Goal: Task Accomplishment & Management: Use online tool/utility

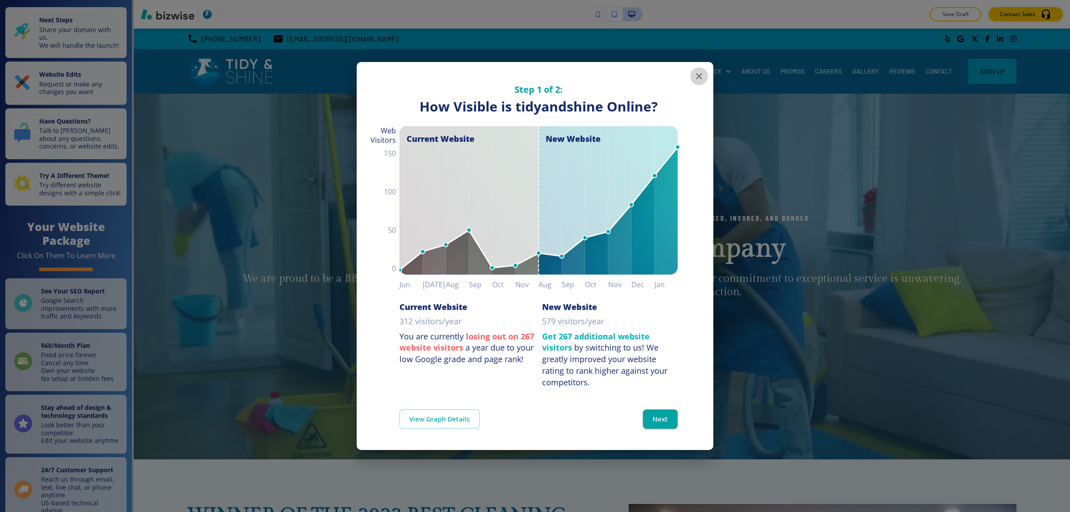
click at [701, 79] on icon "button" at bounding box center [699, 76] width 11 height 11
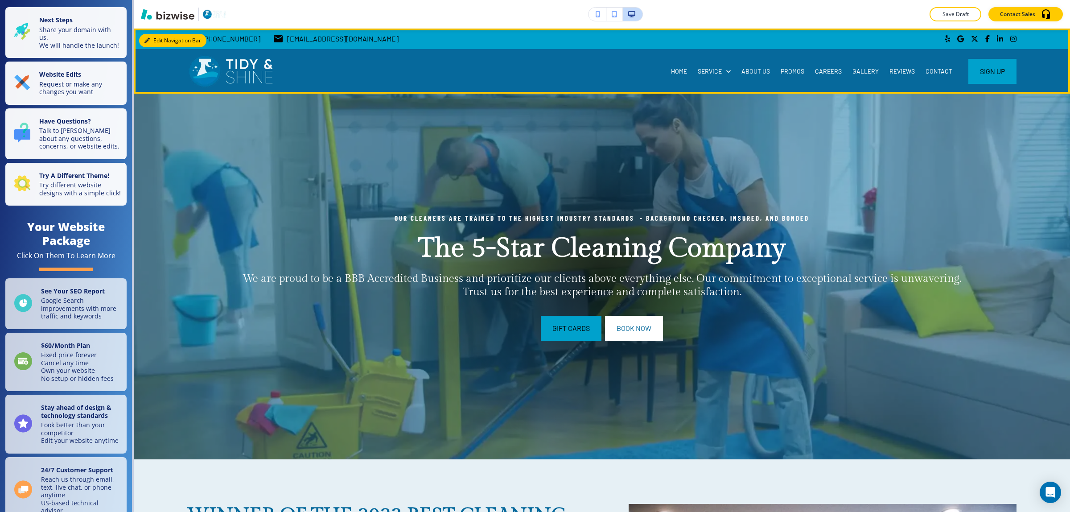
click at [160, 36] on button "Edit Navigation Bar" at bounding box center [172, 40] width 67 height 13
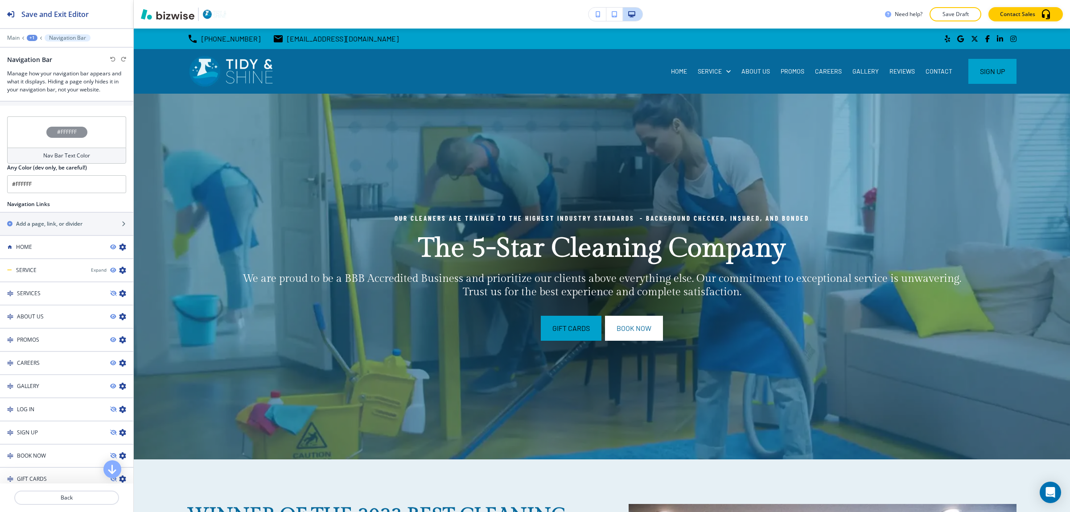
scroll to position [557, 0]
click at [34, 266] on h4 "SERVICE" at bounding box center [26, 269] width 21 height 8
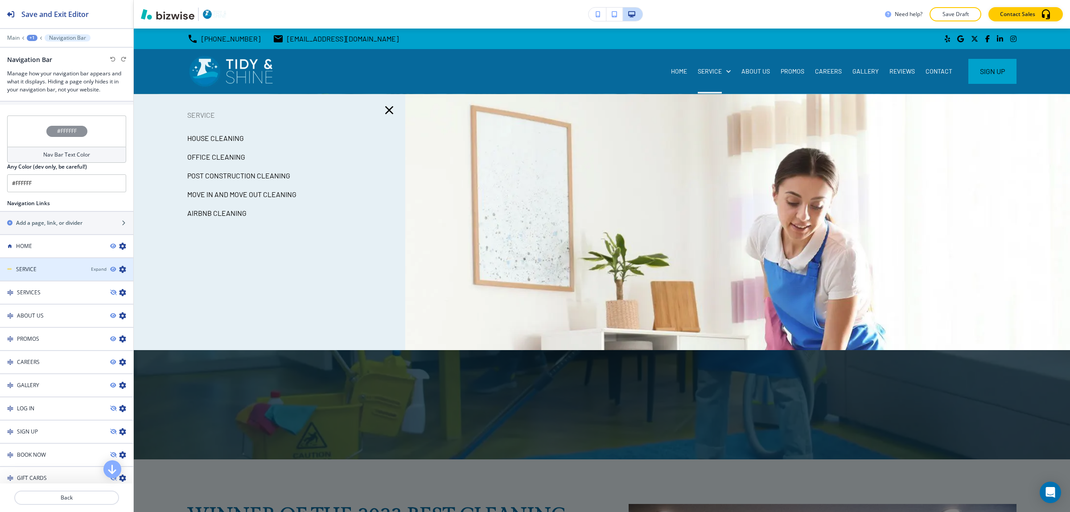
click at [59, 271] on div "SERVICE" at bounding box center [42, 269] width 84 height 8
click at [91, 270] on div "Expand" at bounding box center [99, 269] width 16 height 7
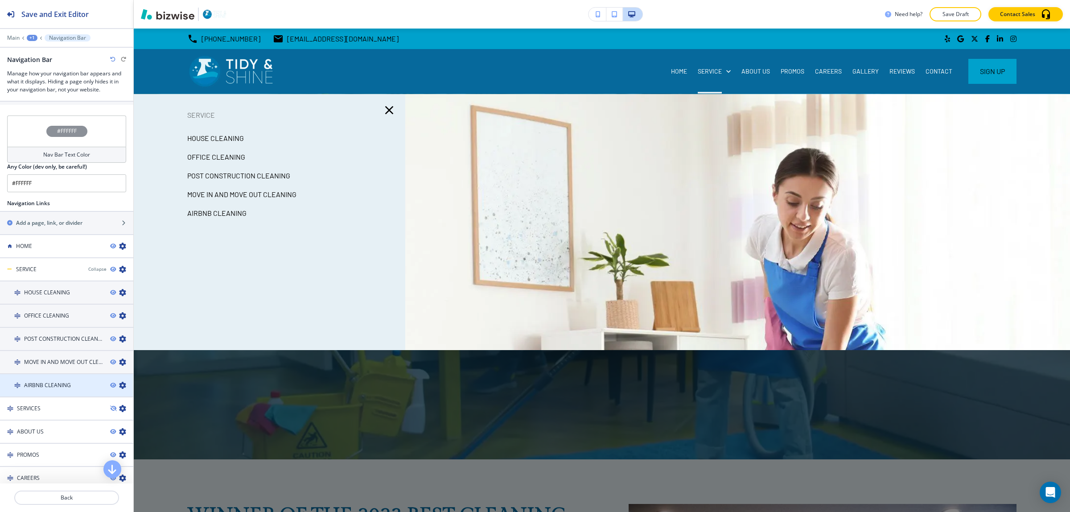
click at [119, 382] on icon "button" at bounding box center [122, 385] width 7 height 7
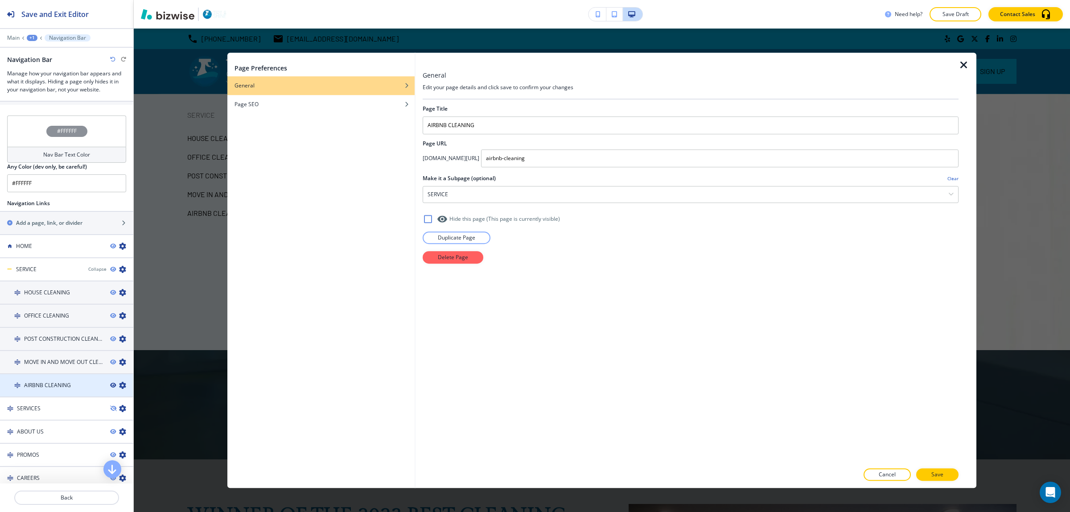
click at [110, 384] on icon "button" at bounding box center [112, 384] width 5 height 5
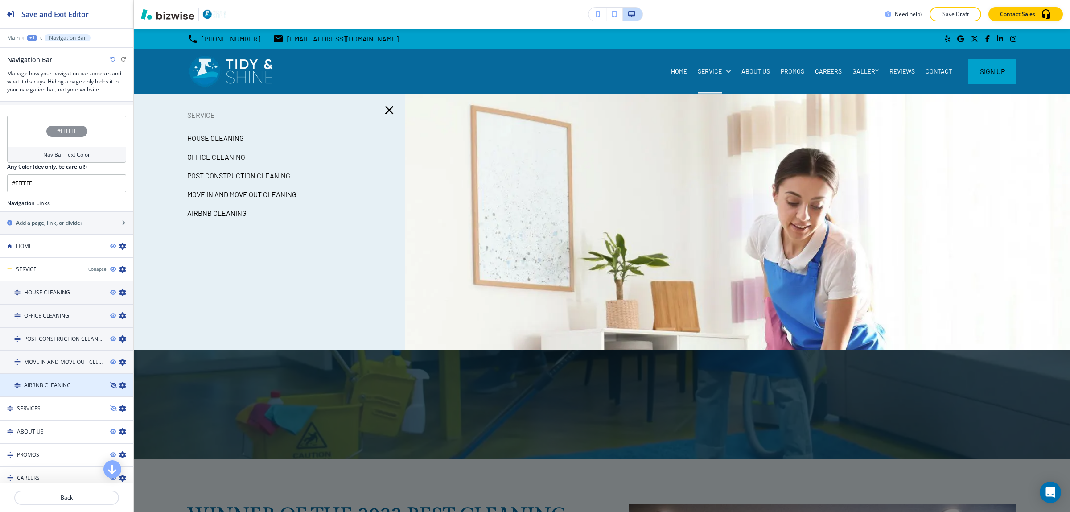
click at [110, 385] on icon "button" at bounding box center [112, 384] width 5 height 5
click at [62, 14] on h2 "Save and Exit Editor" at bounding box center [54, 14] width 67 height 11
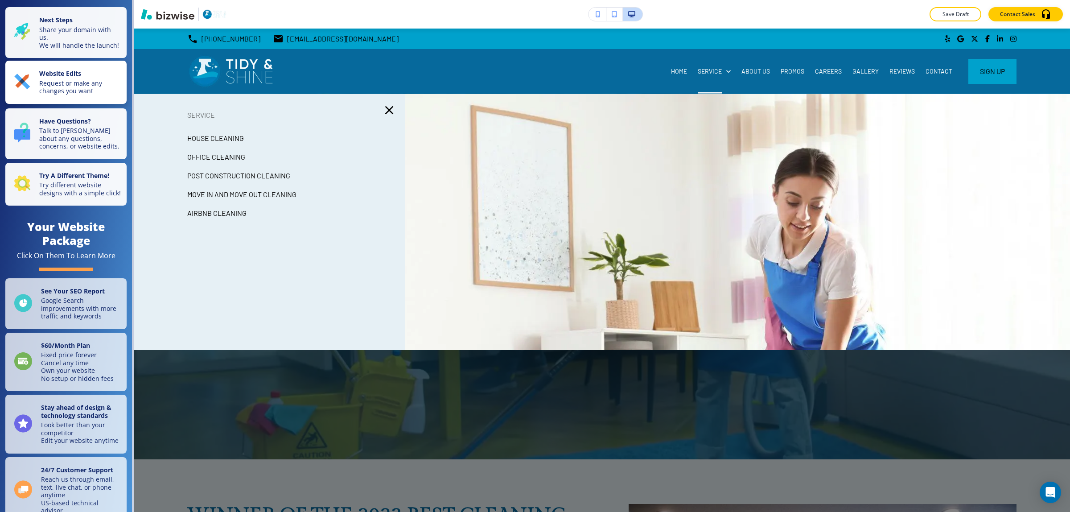
click at [62, 77] on strong "Website Edits" at bounding box center [60, 73] width 42 height 8
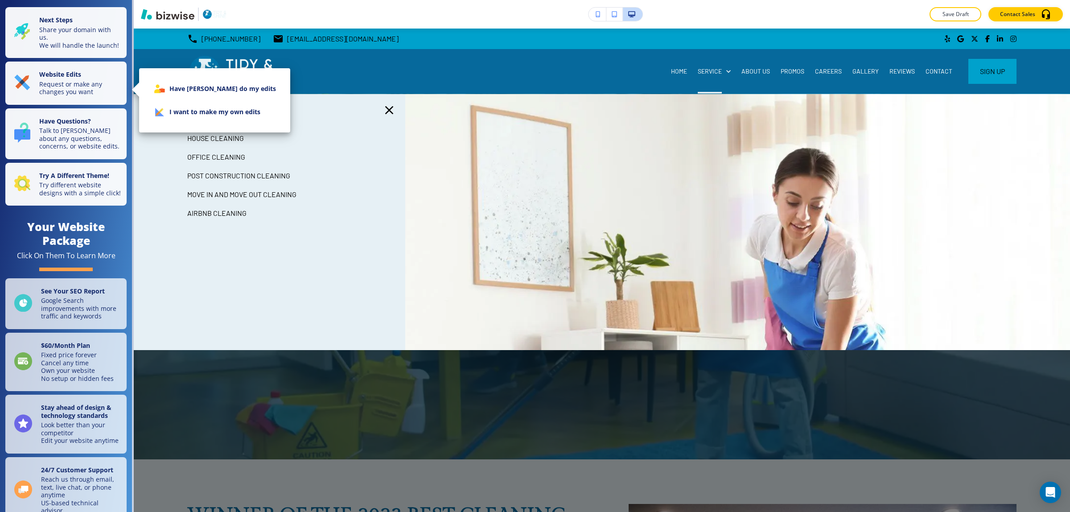
click at [165, 123] on li "I want to make my own edits" at bounding box center [214, 111] width 137 height 23
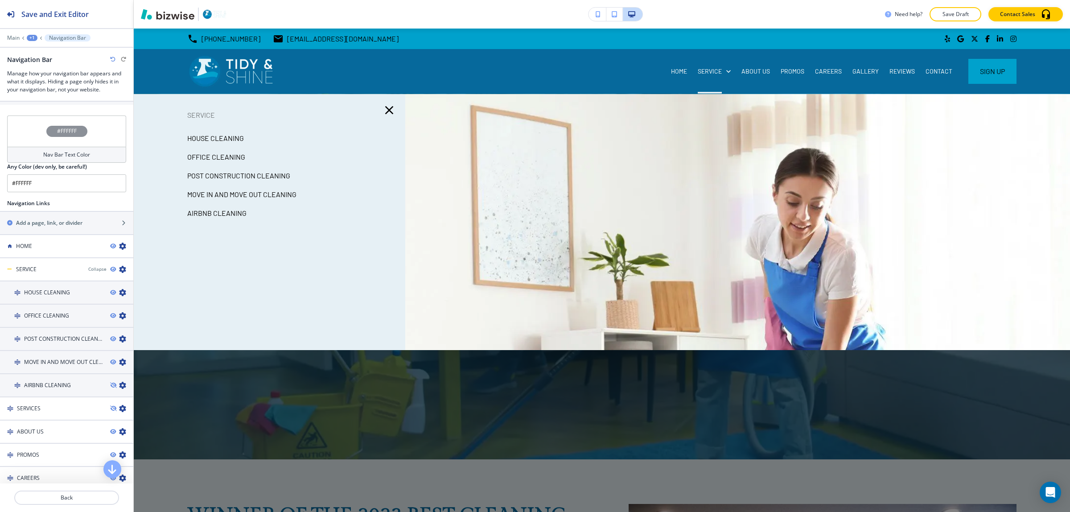
click at [388, 110] on icon "button" at bounding box center [389, 110] width 8 height 8
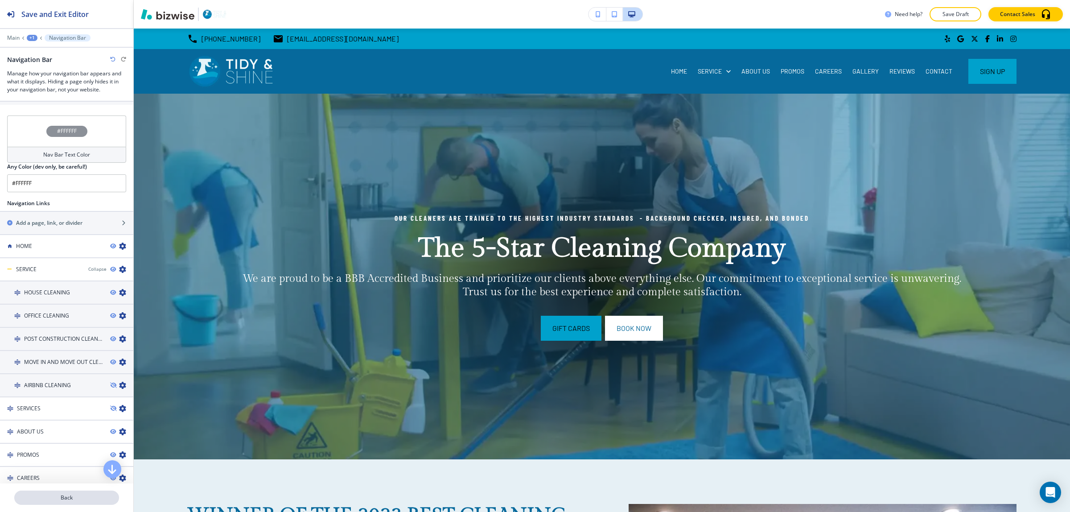
click at [65, 498] on p "Back" at bounding box center [66, 497] width 103 height 8
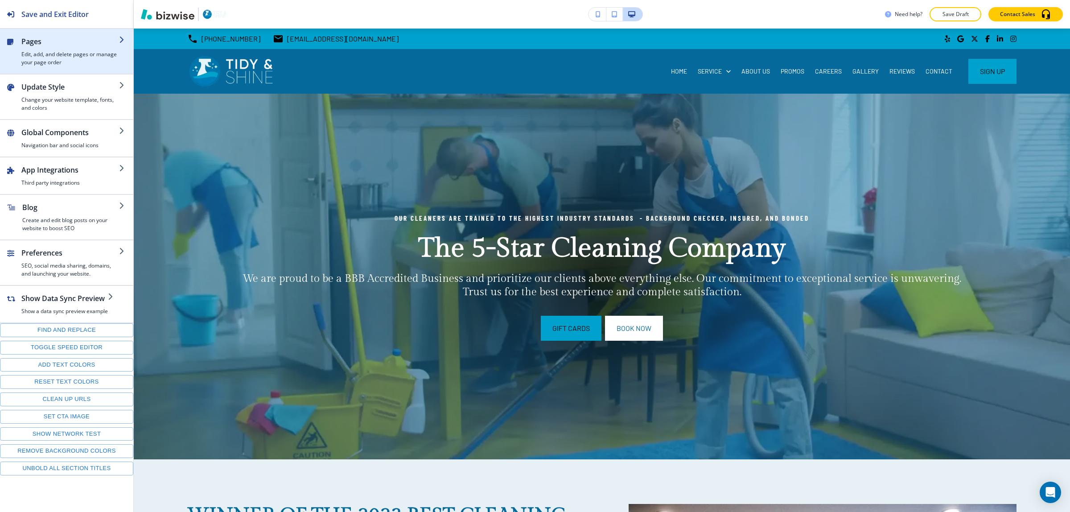
click at [42, 53] on h4 "Edit, add, and delete pages or manage your page order" at bounding box center [70, 58] width 98 height 16
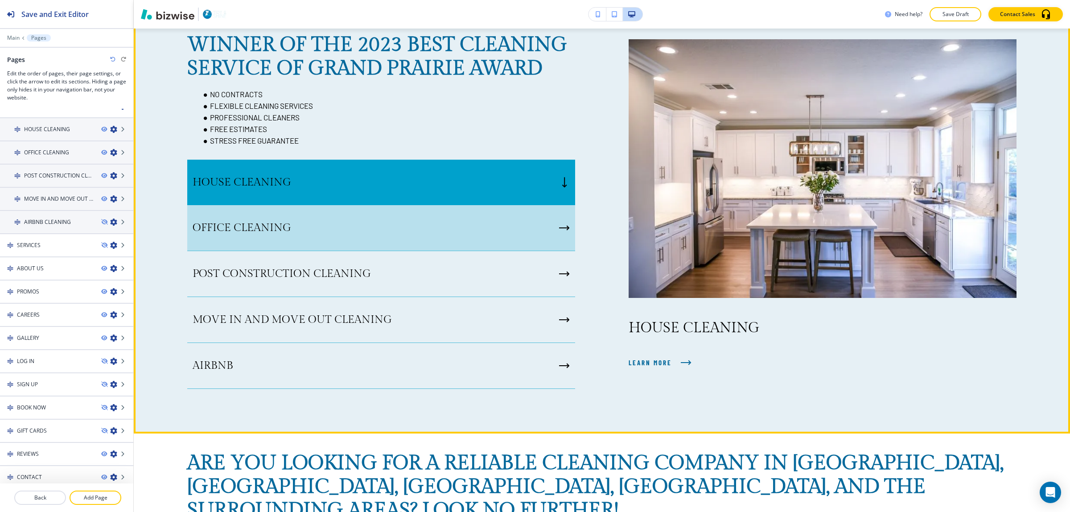
scroll to position [334, 0]
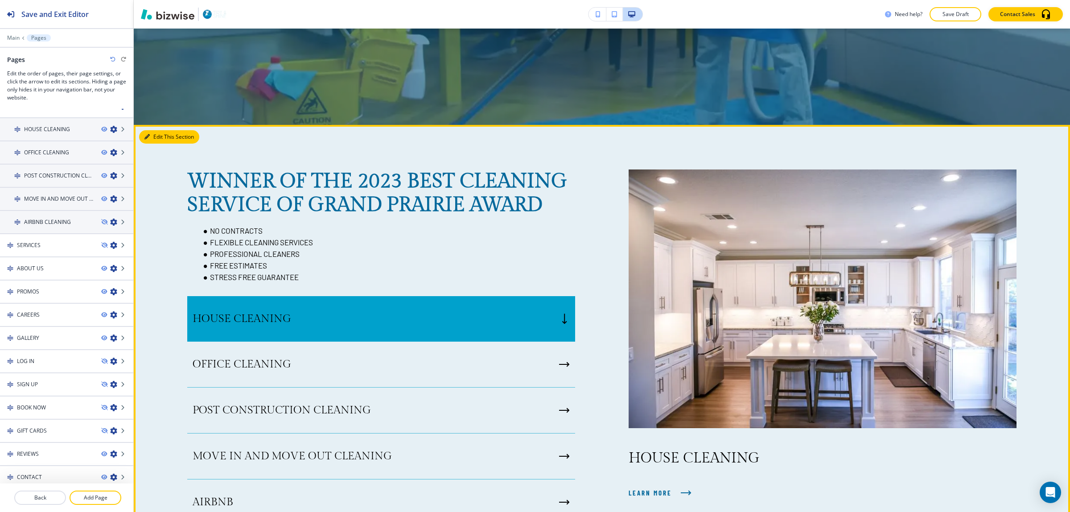
click at [163, 139] on button "Edit This Section" at bounding box center [169, 136] width 60 height 13
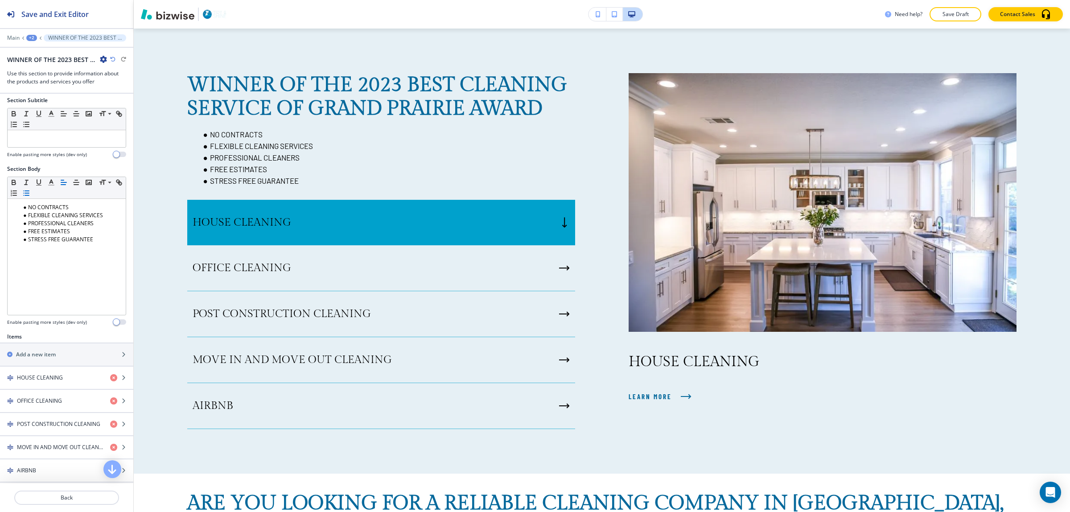
scroll to position [221, 0]
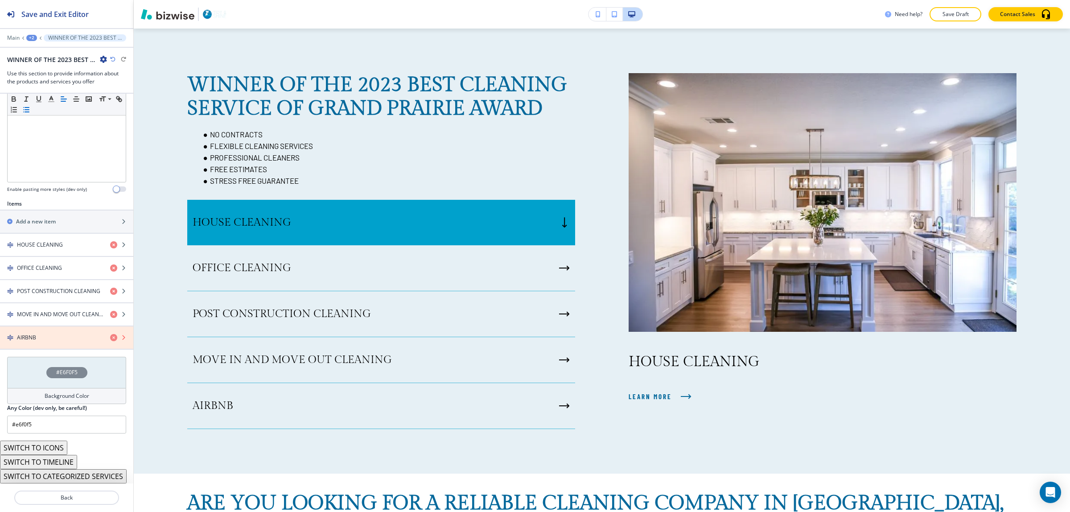
click at [110, 335] on icon "button" at bounding box center [113, 337] width 7 height 7
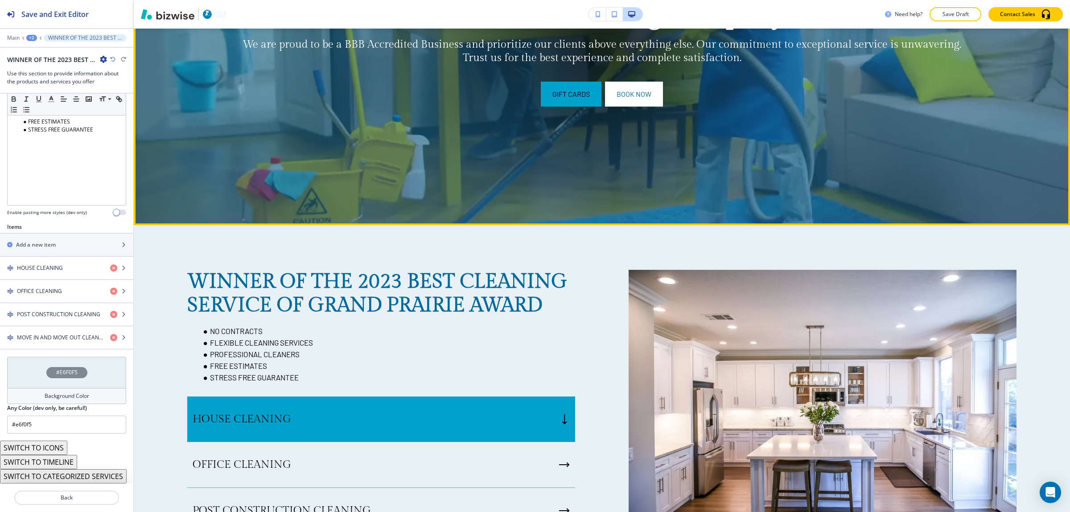
scroll to position [0, 0]
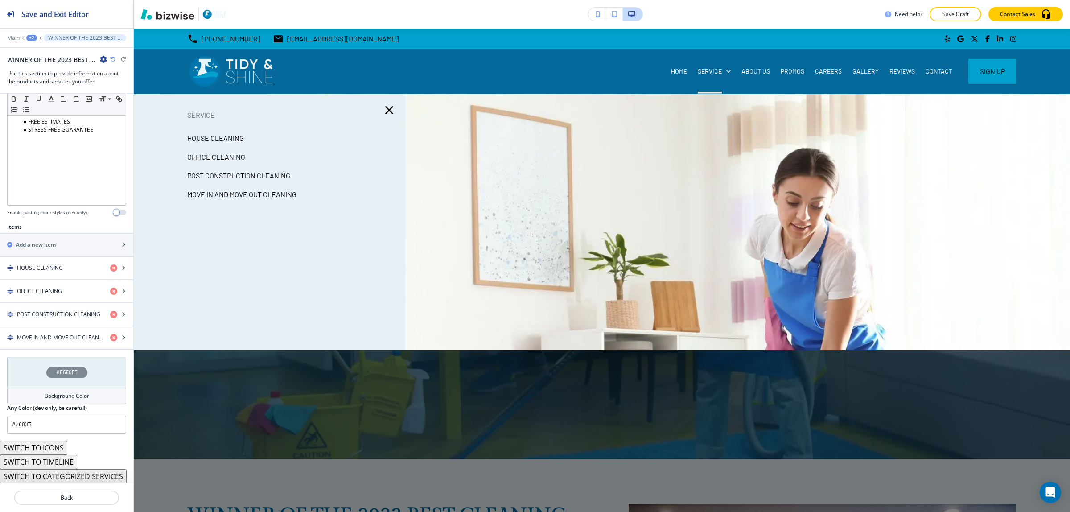
click at [280, 189] on p "MOVE IN AND MOVE OUT CLEANING" at bounding box center [241, 194] width 109 height 13
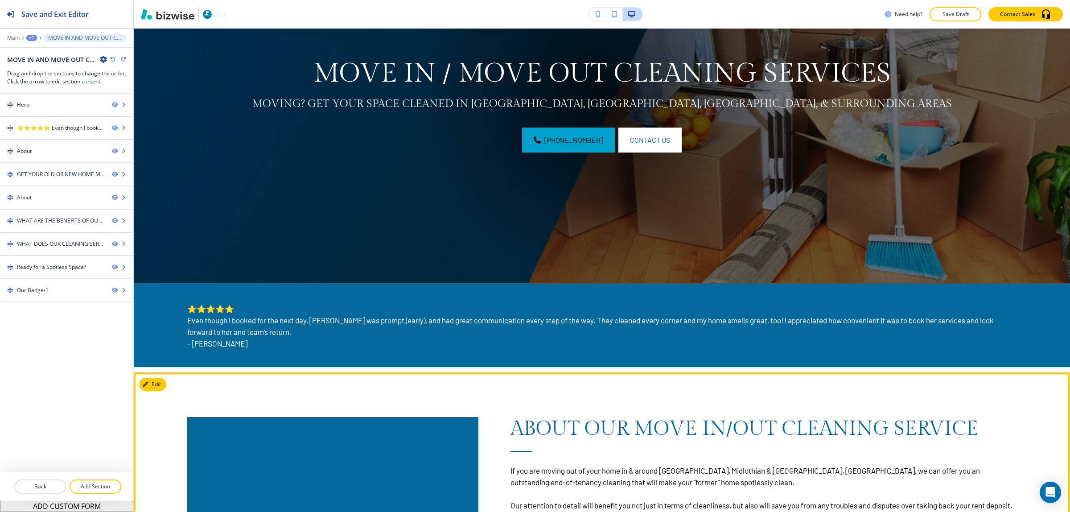
scroll to position [167, 0]
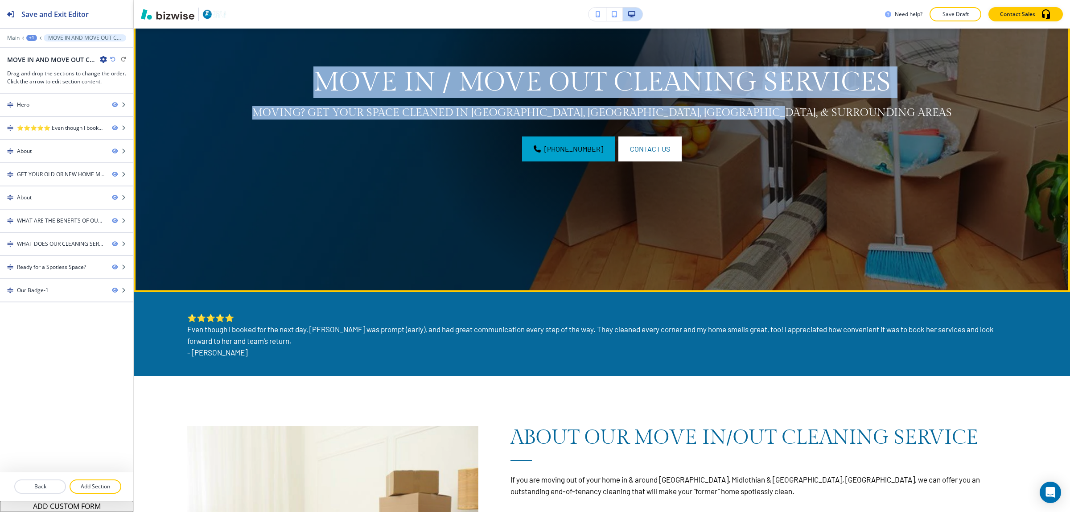
drag, startPoint x: 313, startPoint y: 78, endPoint x: 894, endPoint y: 111, distance: 582.7
click at [894, 111] on div "MOVE IN / MOVE OUT CLEANING SERVICES MOVING? GET YOUR SPACE CLEANED IN [GEOGRAP…" at bounding box center [602, 110] width 728 height 104
copy div "MOVE IN / MOVE OUT CLEANING SERVICES MOVING? GET YOUR SPACE CLEANED IN [GEOGRAP…"
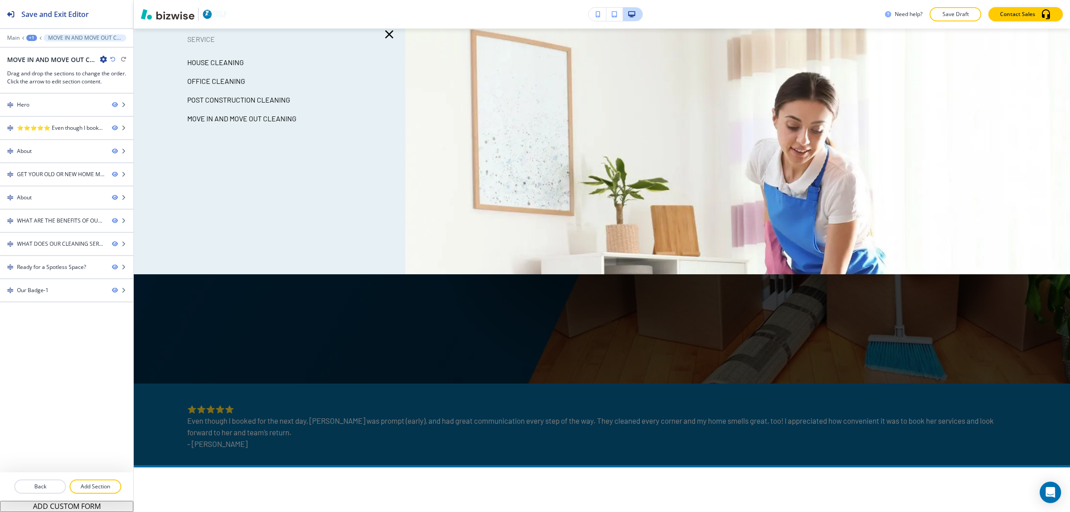
scroll to position [334, 0]
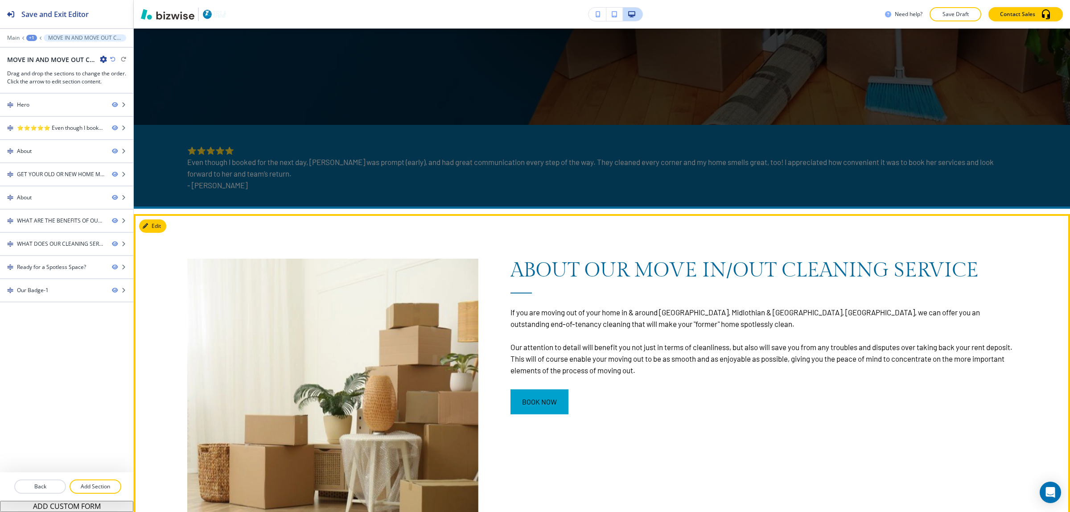
drag, startPoint x: 506, startPoint y: 266, endPoint x: 507, endPoint y: 257, distance: 8.5
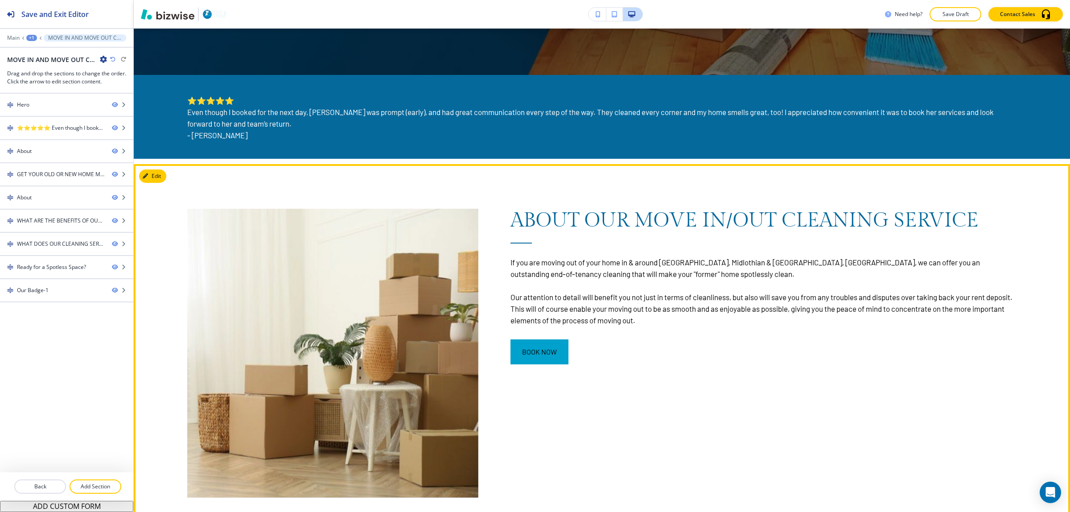
scroll to position [390, 0]
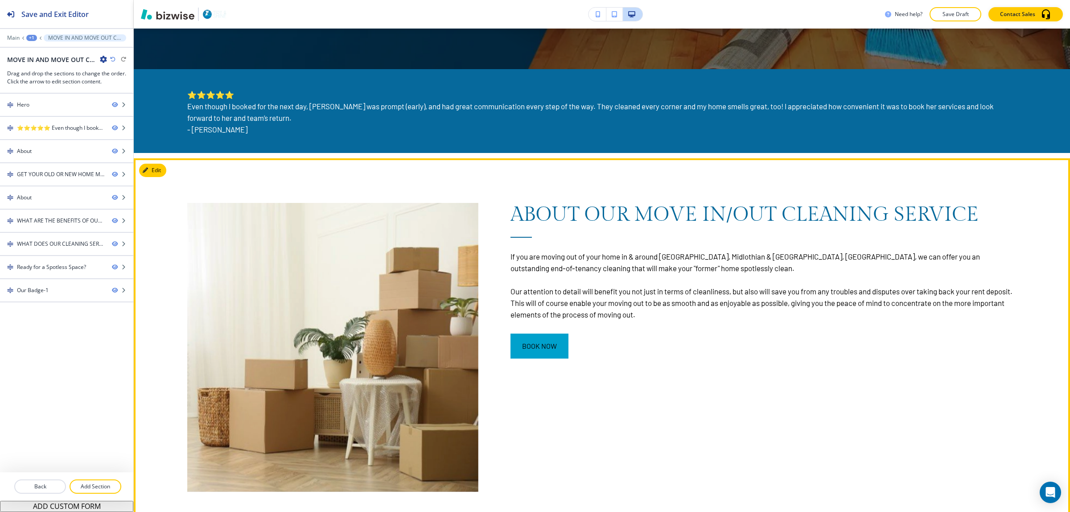
click at [765, 292] on p "Our attention to detail will benefit you not just in terms of cleanliness, but …" at bounding box center [763, 302] width 506 height 35
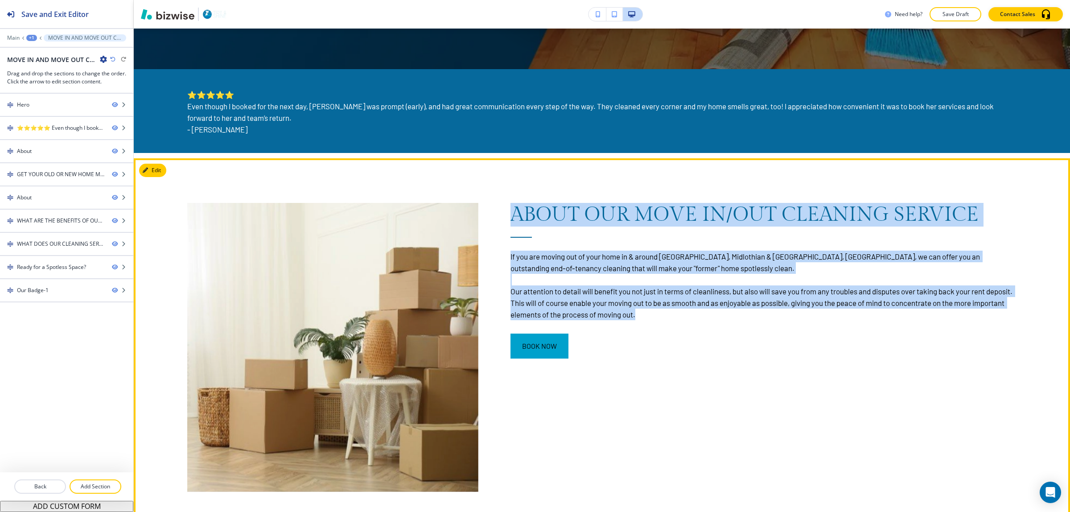
drag, startPoint x: 504, startPoint y: 213, endPoint x: 610, endPoint y: 70, distance: 177.9
click at [807, 309] on div "ABOUT OUR MOVE IN/OUT CLEANING SERVICE If you are moving out of your home in & …" at bounding box center [747, 325] width 539 height 334
copy div "ABOUT OUR MOVE IN/OUT CLEANING SERVICE If you are moving out of your home in & …"
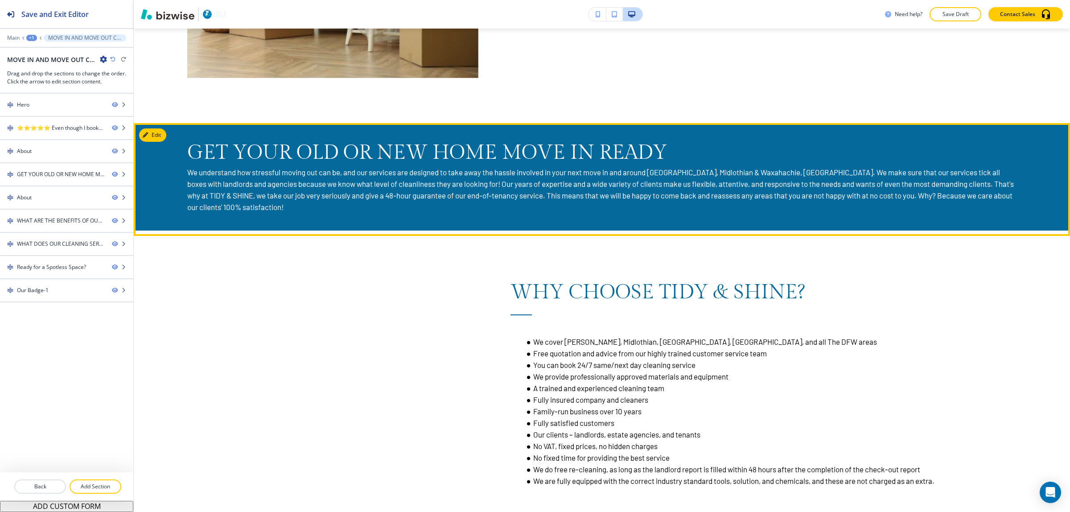
scroll to position [836, 0]
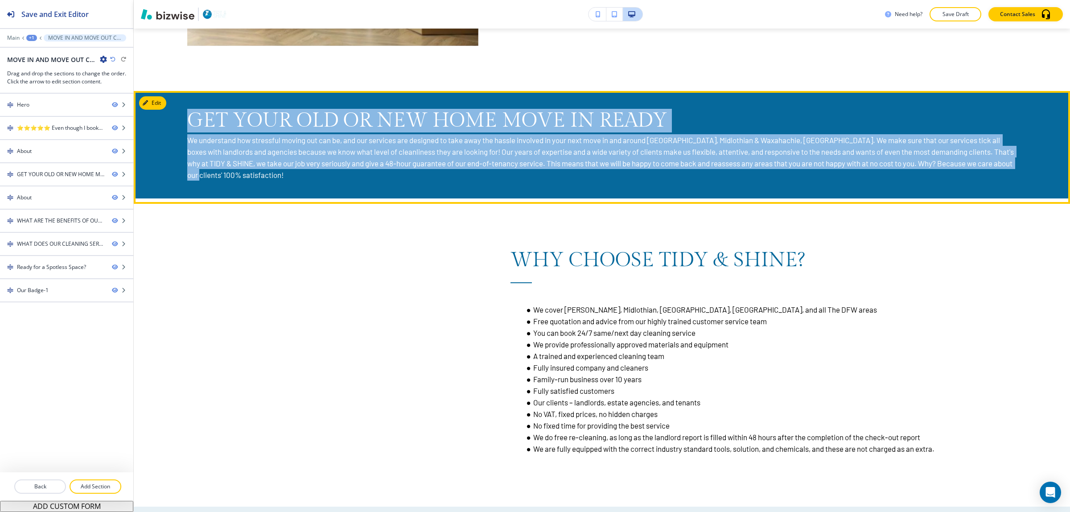
drag, startPoint x: 190, startPoint y: 113, endPoint x: 527, endPoint y: 0, distance: 355.3
click at [338, 179] on div "GET YOUR OLD OR NEW HOME MOVE IN READY We understand how stressful moving out c…" at bounding box center [602, 144] width 936 height 107
copy div "GET YOUR OLD OR NEW HOME MOVE IN READY We understand how stressful moving out c…"
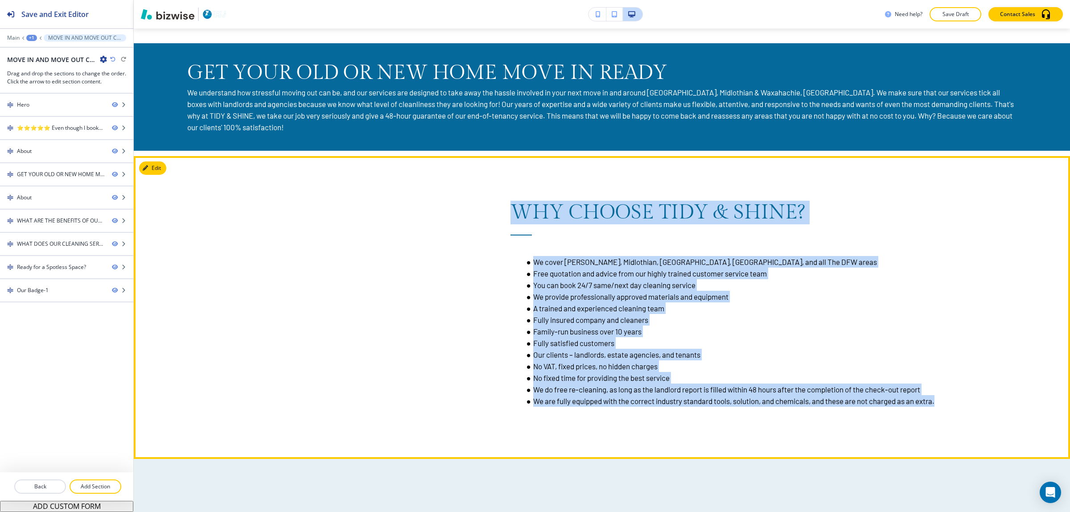
scroll to position [892, 0]
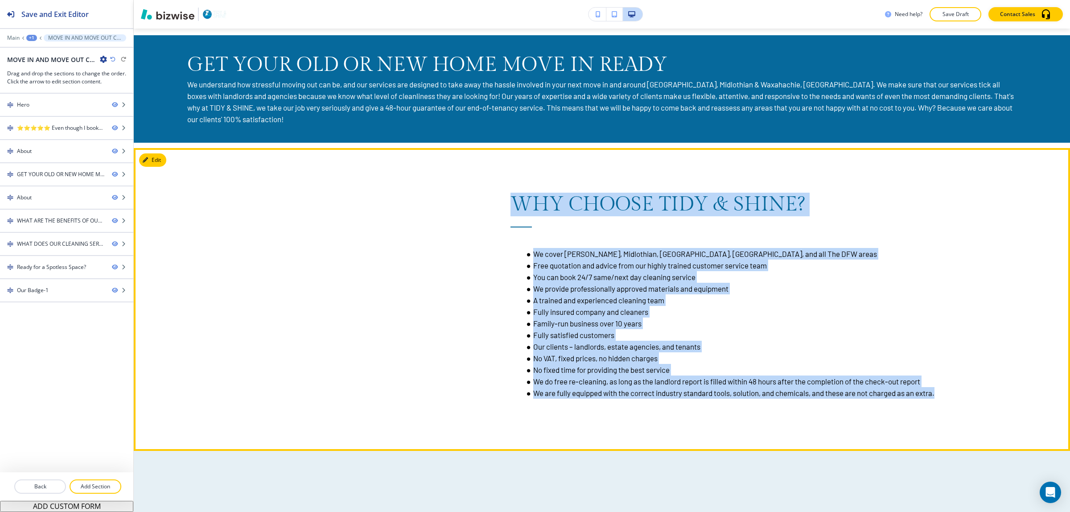
drag, startPoint x: 514, startPoint y: 253, endPoint x: 958, endPoint y: 393, distance: 466.1
click at [958, 393] on div "WHY CHOOSE TIDY & SHINE? We cover [GEOGRAPHIC_DATA], [GEOGRAPHIC_DATA], [GEOGRA…" at bounding box center [763, 300] width 506 height 214
copy div "WHY CHOOSE TIDY & SHINE? We cover [GEOGRAPHIC_DATA], [GEOGRAPHIC_DATA], [GEOGRA…"
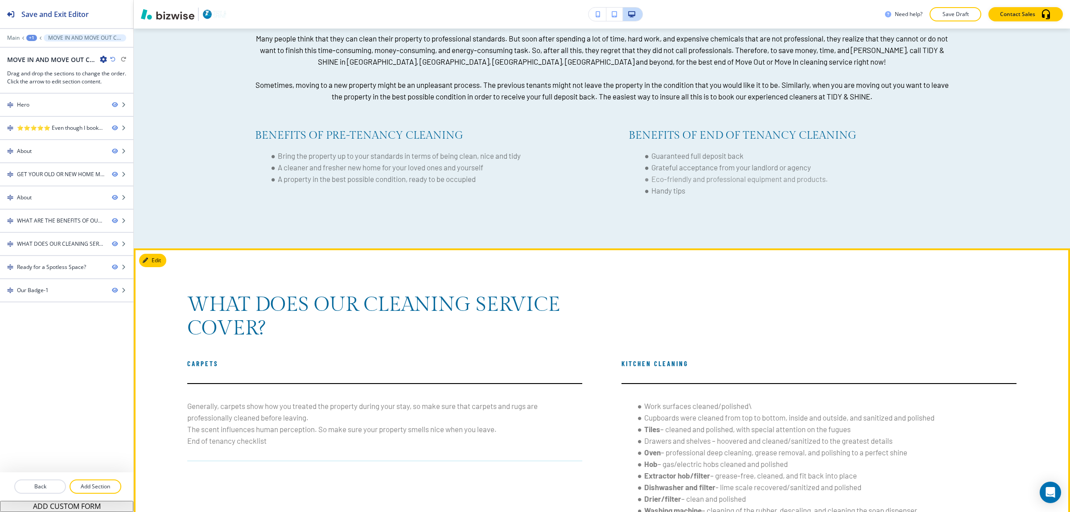
scroll to position [1393, 0]
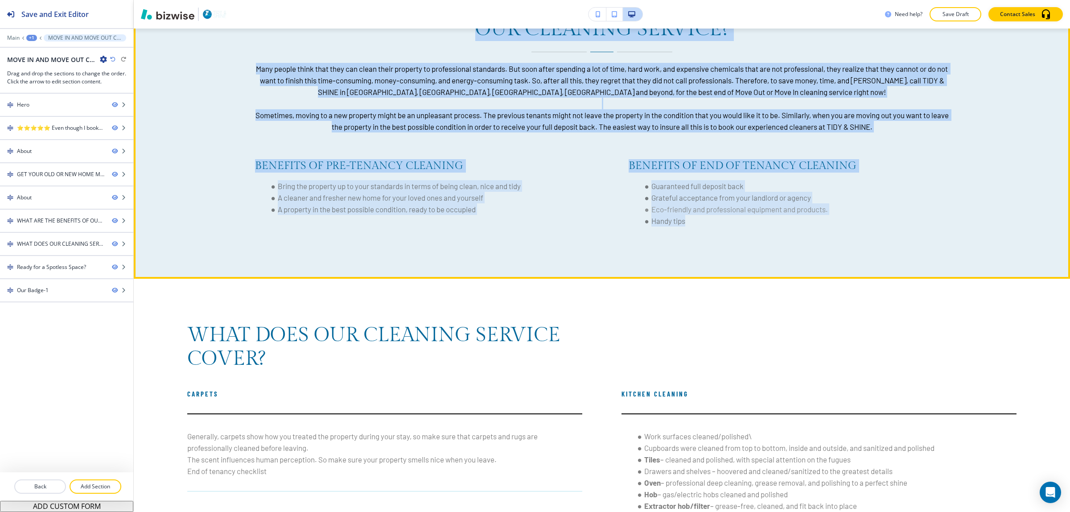
drag, startPoint x: 264, startPoint y: 59, endPoint x: 872, endPoint y: 277, distance: 645.5
click at [872, 276] on div "WHAT ARE THE BENEFITS OF OUR PROFESSIONAL MOVE IN & MOVE OUR CLEANING SERVICE? …" at bounding box center [602, 113] width 936 height 329
copy div "WHAT ARE THE BENEFITS OF OUR PROFESSIONAL MOVE IN & MOVE OUR CLEANING SERVICE? …"
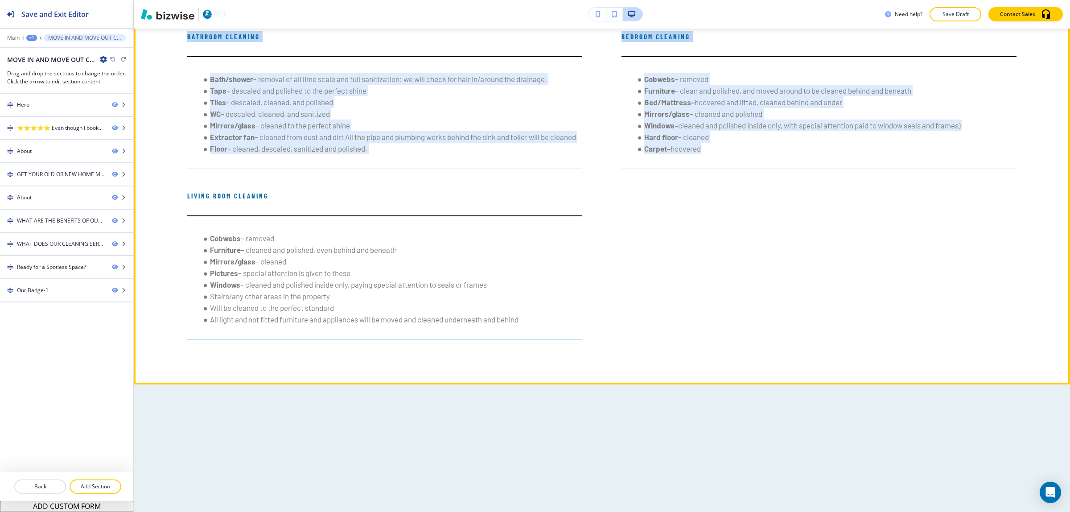
scroll to position [2062, 0]
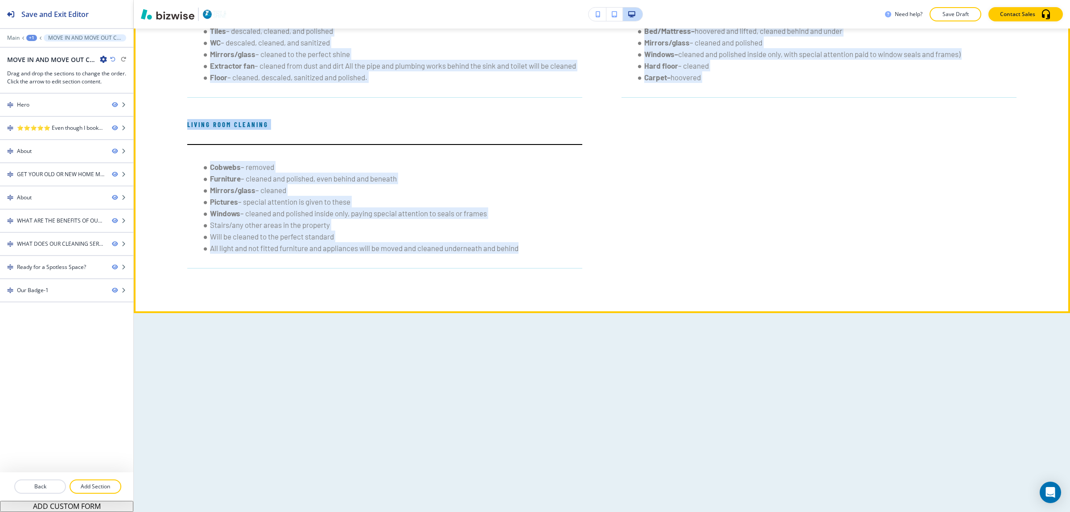
drag, startPoint x: 186, startPoint y: 170, endPoint x: 654, endPoint y: 342, distance: 498.3
copy div "LORE IPSU DOL SITAMETC ADIPISC ELITS? Doeiusm Temporinc, utlabor etdo mag ali e…"
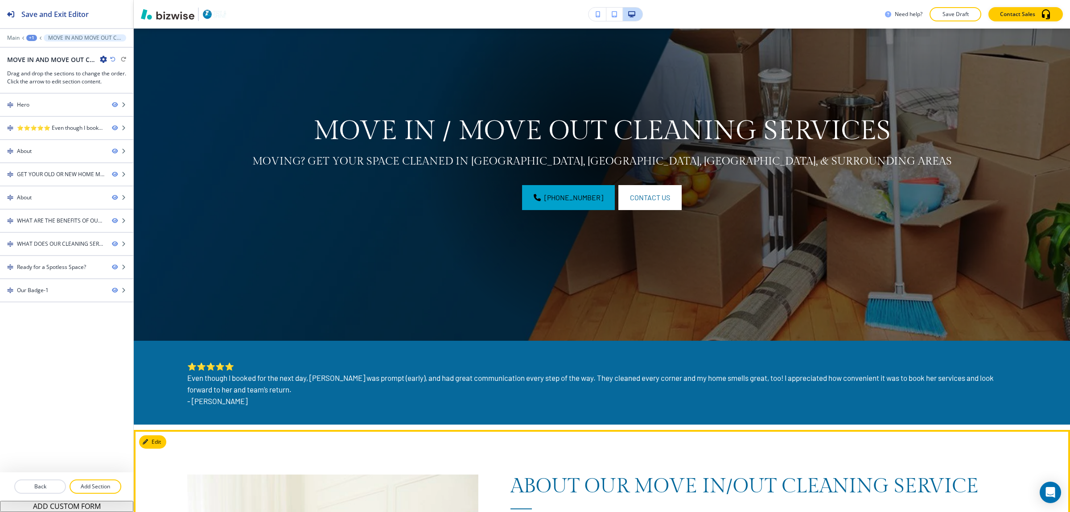
scroll to position [111, 0]
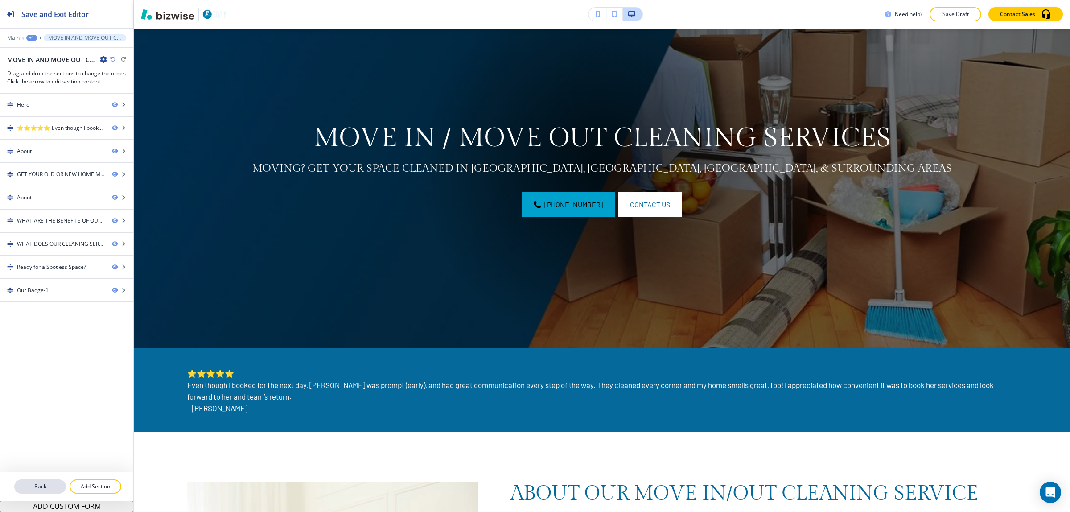
click at [45, 493] on button "Back" at bounding box center [40, 486] width 52 height 14
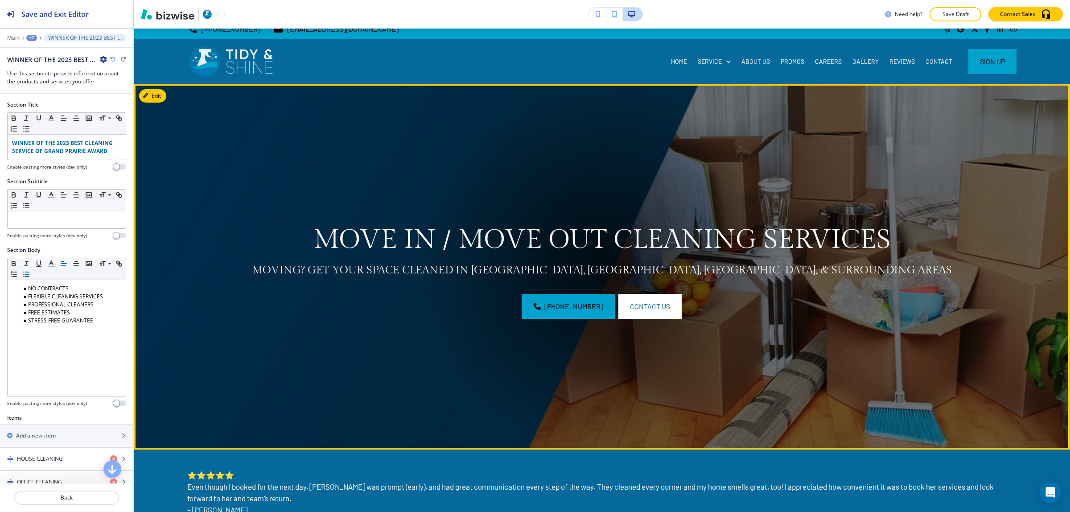
scroll to position [0, 0]
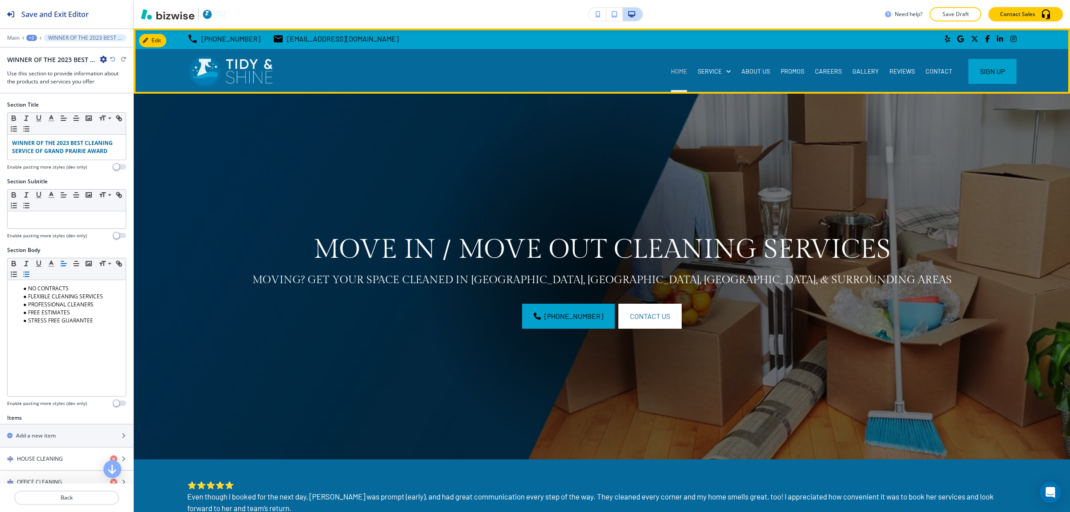
click at [671, 72] on p "HOME" at bounding box center [679, 71] width 16 height 9
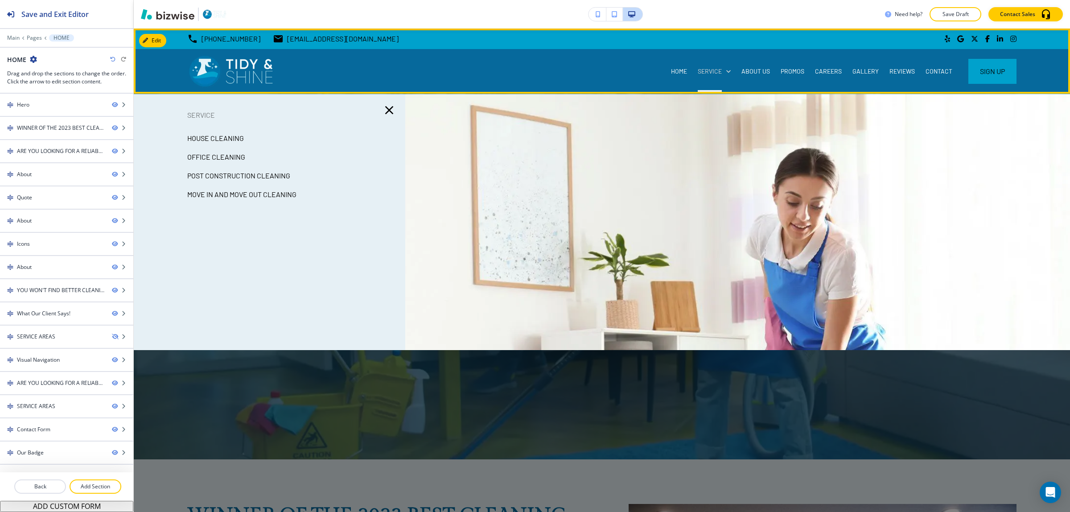
click at [703, 71] on p "SERVICE" at bounding box center [710, 71] width 24 height 9
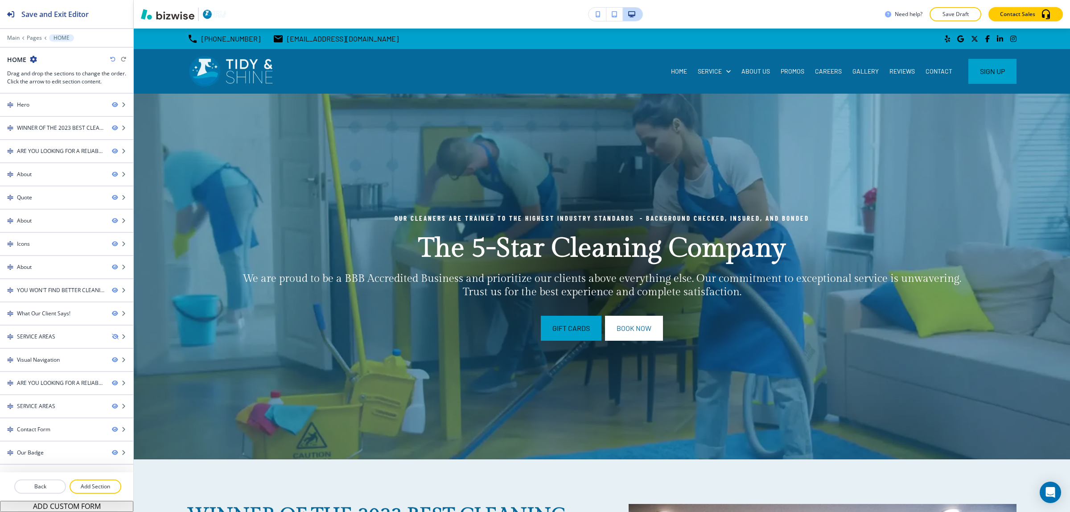
click at [29, 33] on div at bounding box center [66, 31] width 133 height 5
click at [30, 41] on div "Main Pages HOME" at bounding box center [66, 37] width 119 height 7
click at [32, 37] on p "Pages" at bounding box center [34, 38] width 15 height 6
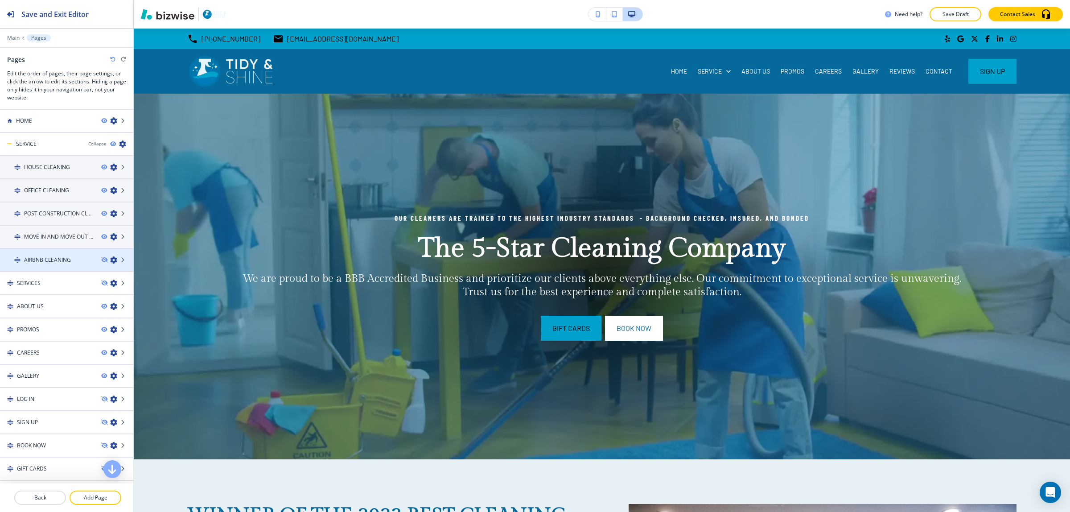
click at [54, 256] on h4 "AIRBNB CLEANING" at bounding box center [47, 260] width 47 height 8
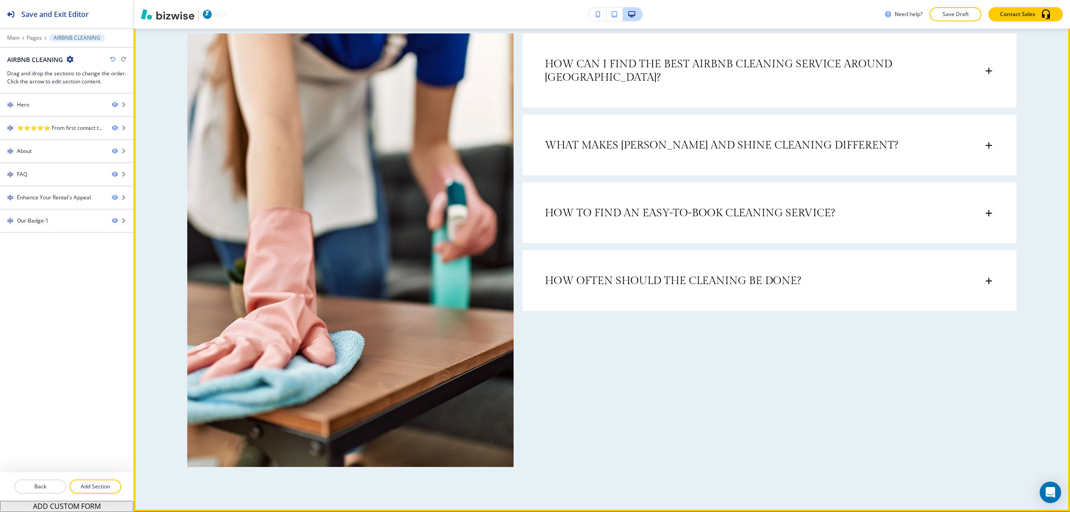
scroll to position [1003, 0]
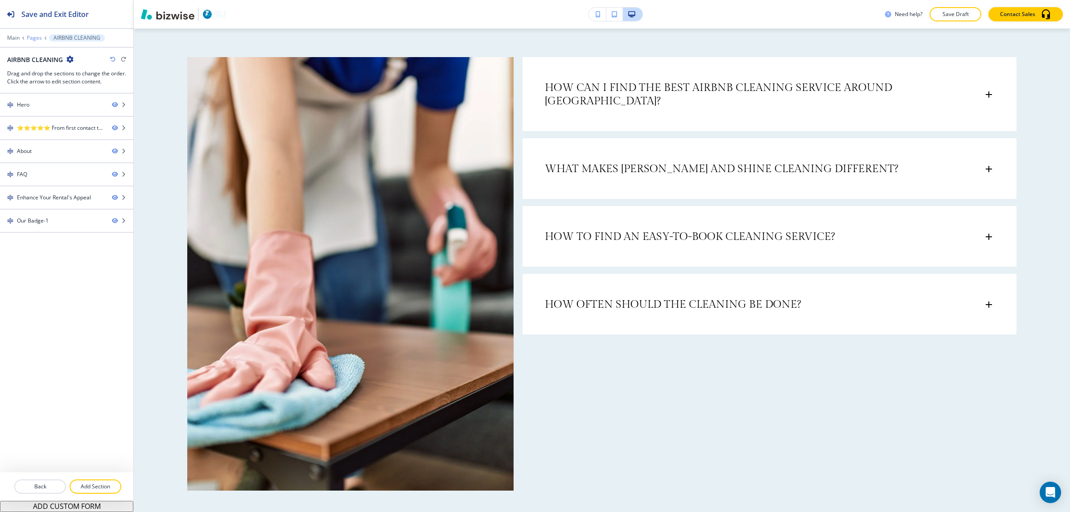
click at [37, 39] on p "Pages" at bounding box center [34, 38] width 15 height 6
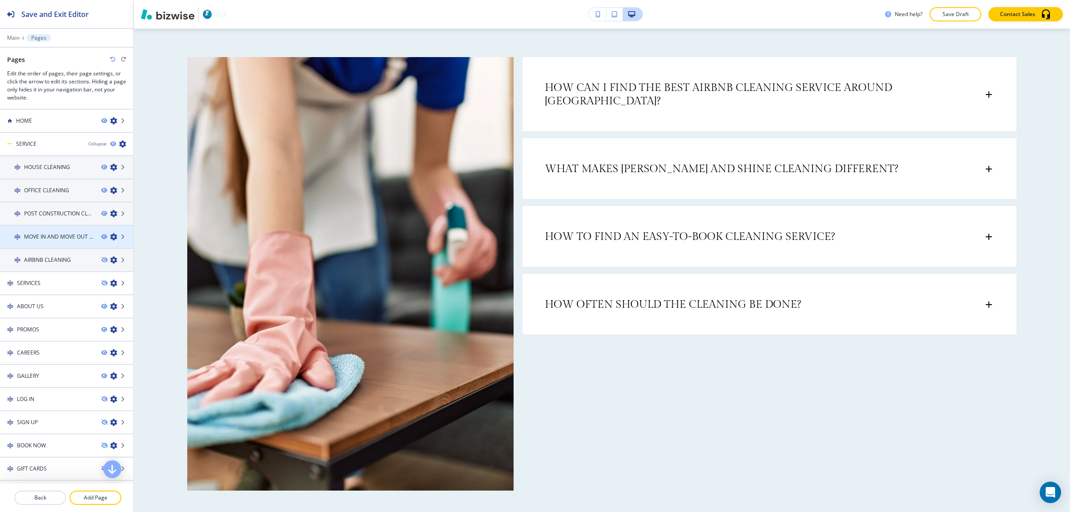
click at [110, 234] on icon "button" at bounding box center [113, 236] width 7 height 7
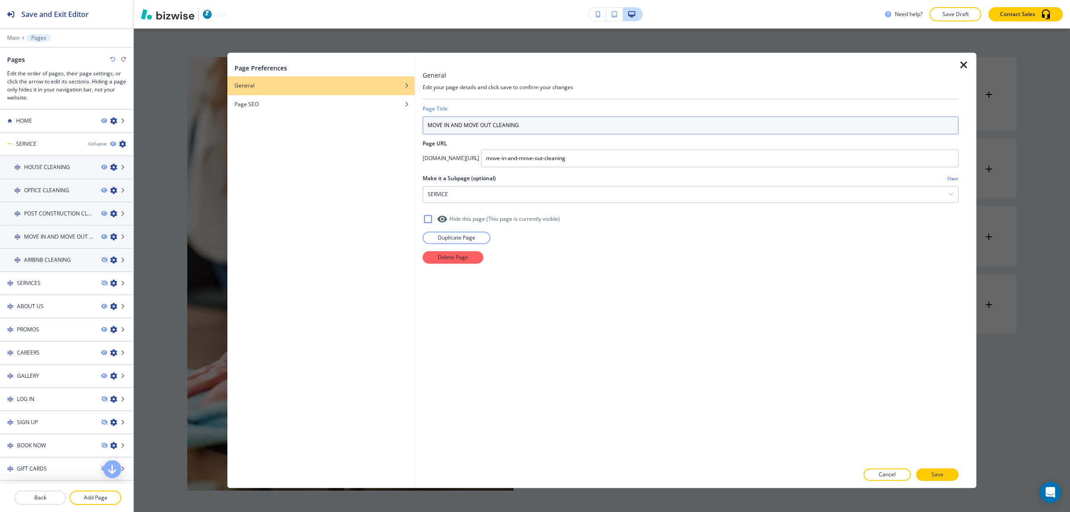
drag, startPoint x: 552, startPoint y: 122, endPoint x: 409, endPoint y: 117, distance: 143.2
click at [409, 117] on div "Page Preferences General Page SEO General Edit your page details and click save…" at bounding box center [601, 270] width 749 height 435
paste input "One-Time Off Cleaning"
type input "One-Time Off Cleaning"
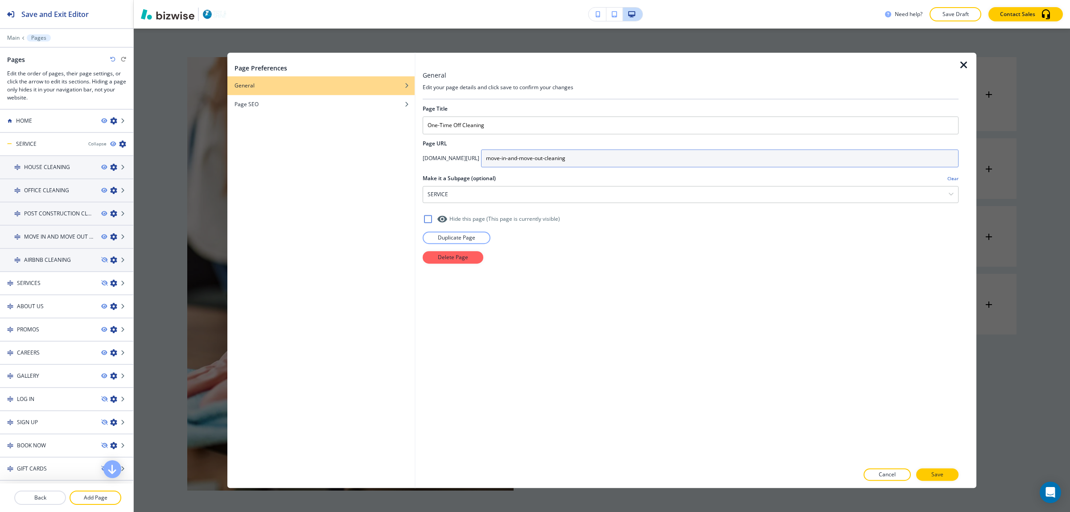
drag, startPoint x: 594, startPoint y: 159, endPoint x: 517, endPoint y: 156, distance: 77.2
click at [517, 156] on div "[DOMAIN_NAME][URL] move-in-and-move-out-cleaning" at bounding box center [691, 158] width 536 height 18
paste input "One-Time Off Cleaning"
click at [563, 158] on input "One-Time Off Cleaningt-cleaning" at bounding box center [719, 158] width 477 height 18
click at [590, 159] on input "One-Time-Off-Cleaningt-cleaning" at bounding box center [719, 158] width 477 height 18
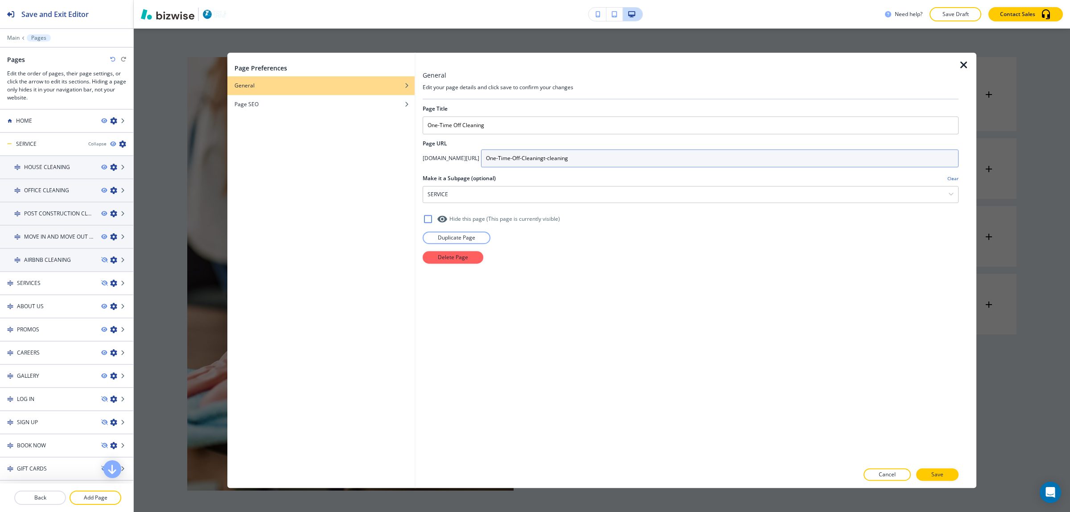
click at [590, 159] on input "One-Time-Off-Cleaningt-cleaning" at bounding box center [719, 158] width 477 height 18
type input "One-Time-Off--cleaning"
click at [948, 475] on button "Save" at bounding box center [937, 474] width 42 height 12
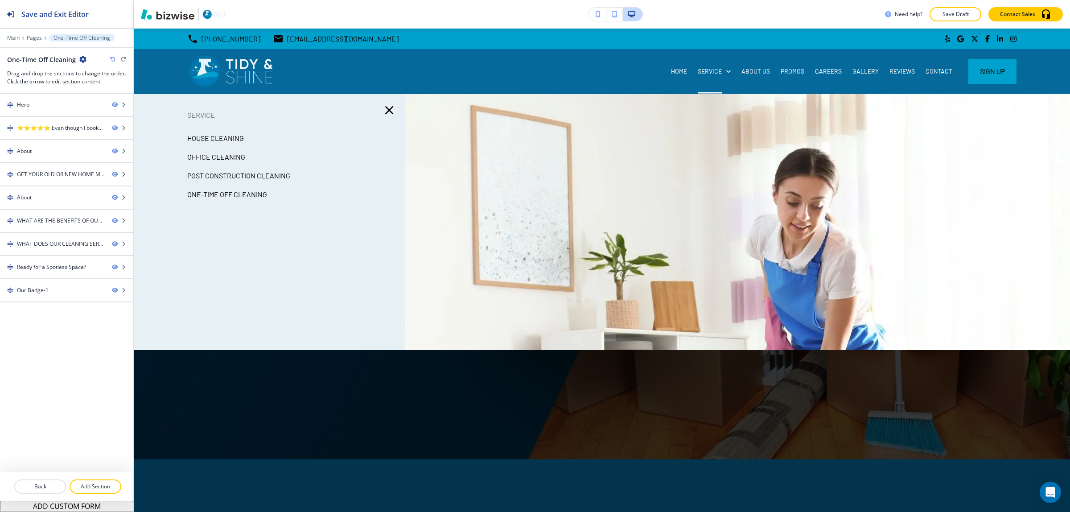
click at [202, 189] on p "One-Time Off Cleaning" at bounding box center [227, 194] width 80 height 13
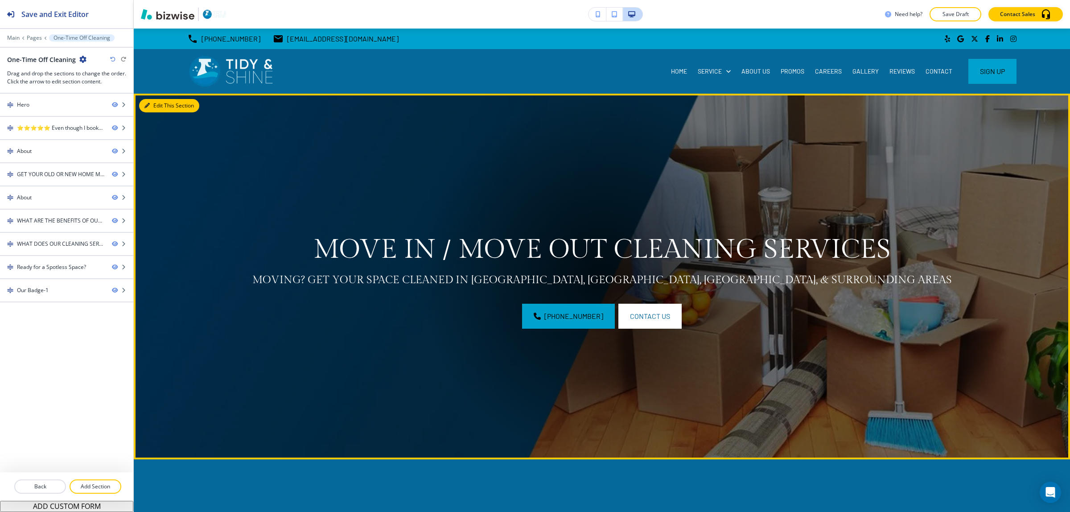
click at [156, 105] on button "Edit This Section" at bounding box center [169, 105] width 60 height 13
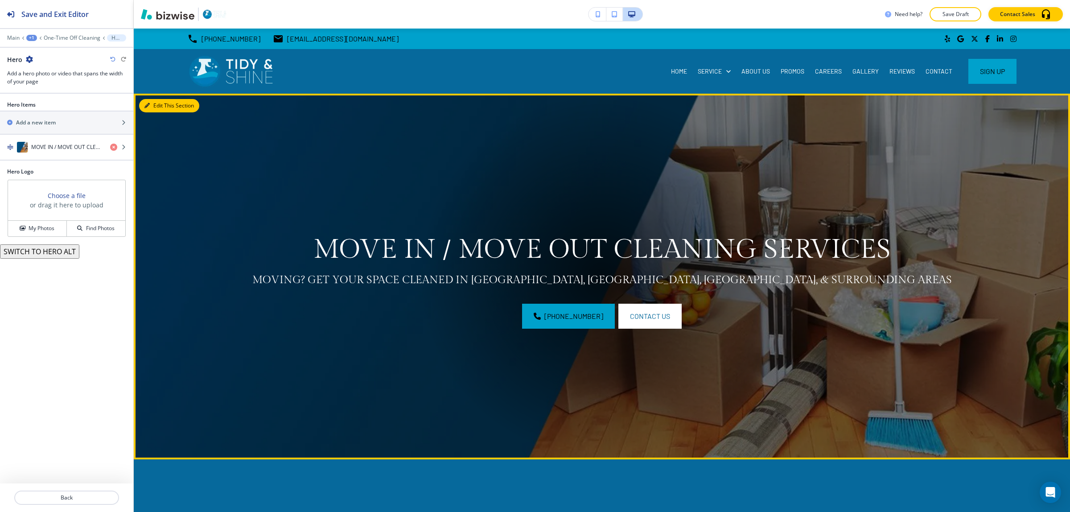
scroll to position [65, 0]
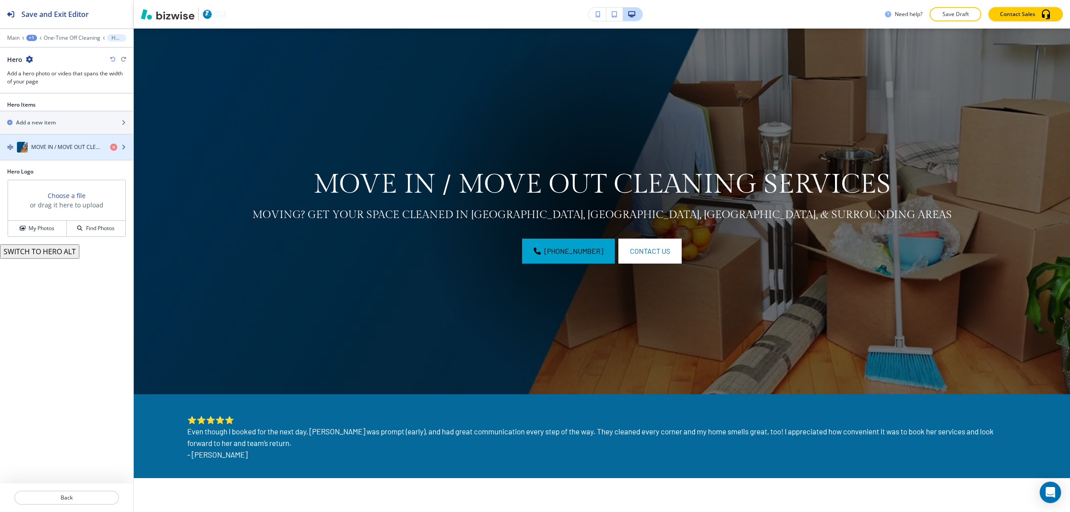
click at [57, 149] on h4 "MOVE IN / MOVE OUT CLEANING SERVICES" at bounding box center [67, 147] width 72 height 8
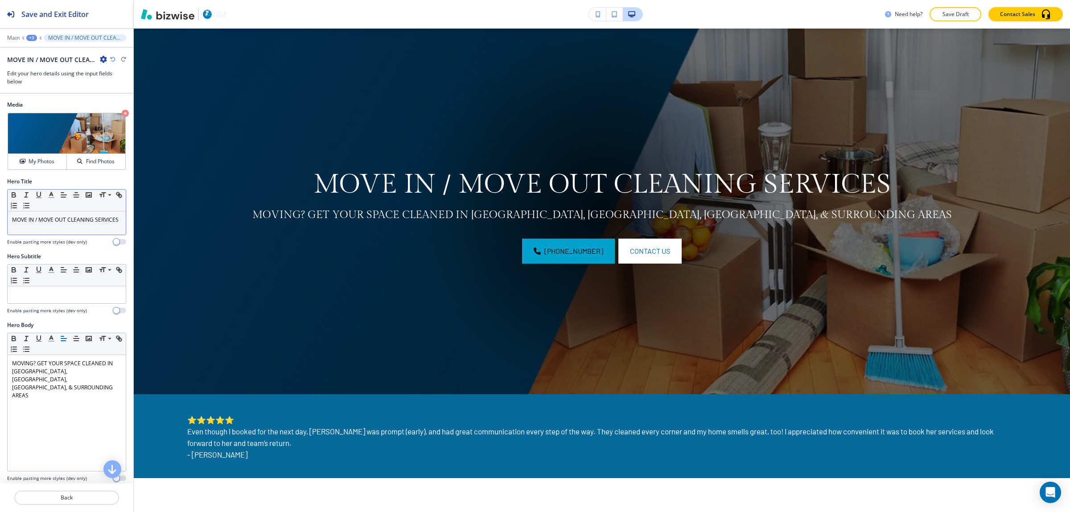
click at [83, 224] on p "MOVE IN / MOVE OUT CLEANING SERVICES" at bounding box center [66, 220] width 109 height 8
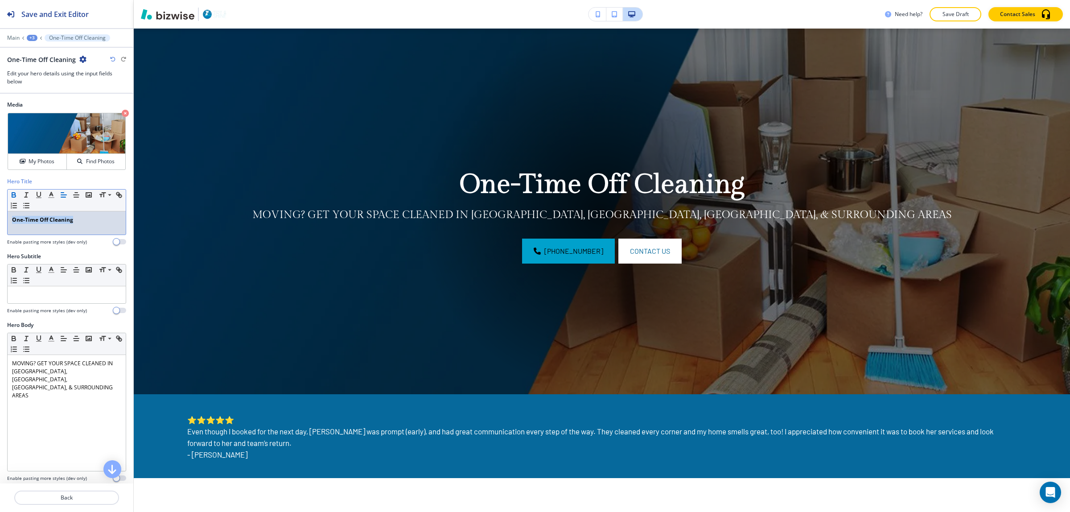
scroll to position [0, 0]
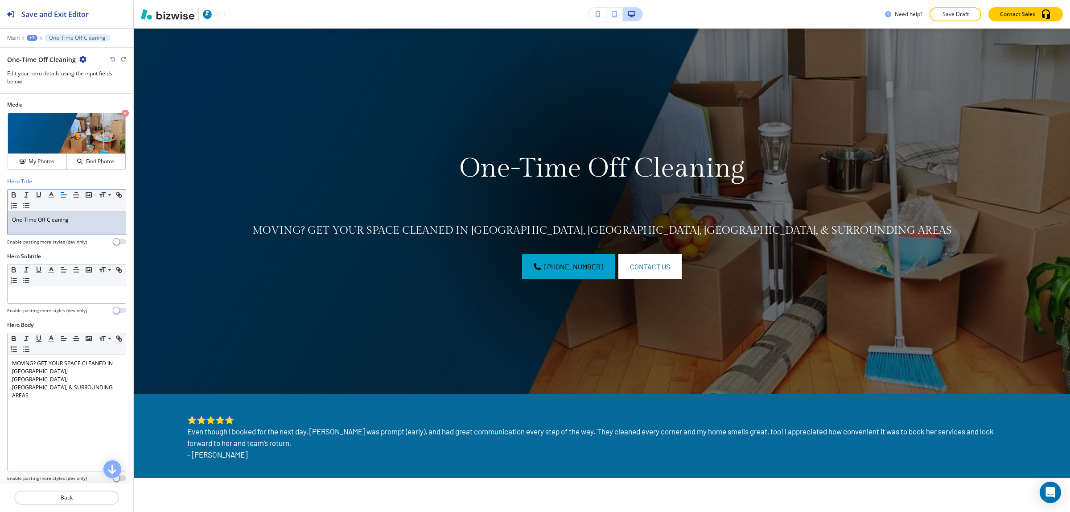
click at [13, 221] on p "One-Time Off Cleaning" at bounding box center [66, 220] width 109 height 8
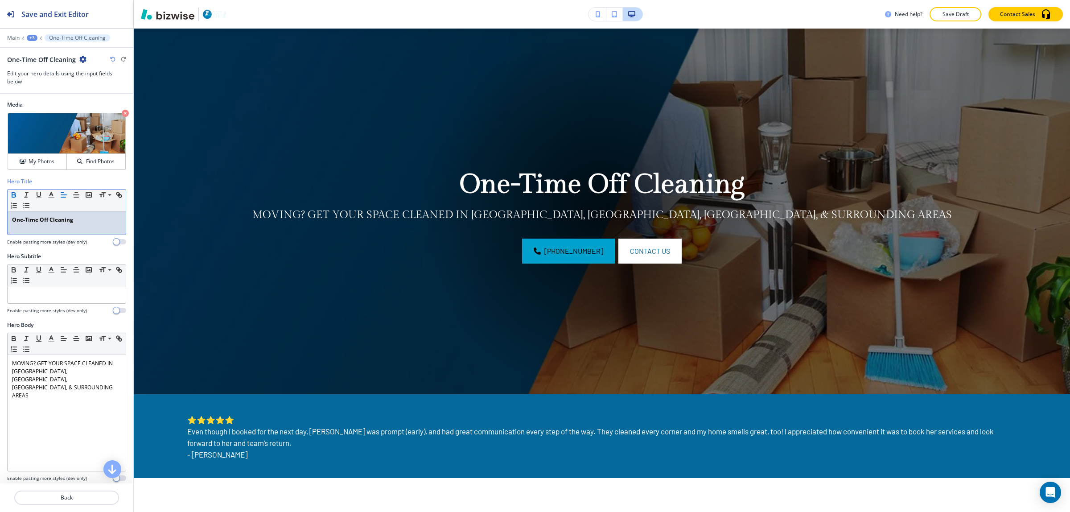
click at [13, 221] on strong "One-Time Off Cleaning" at bounding box center [42, 220] width 61 height 8
drag, startPoint x: 17, startPoint y: 221, endPoint x: 90, endPoint y: 220, distance: 72.7
click at [90, 220] on p "One-Time Off Cleaning" at bounding box center [66, 220] width 109 height 8
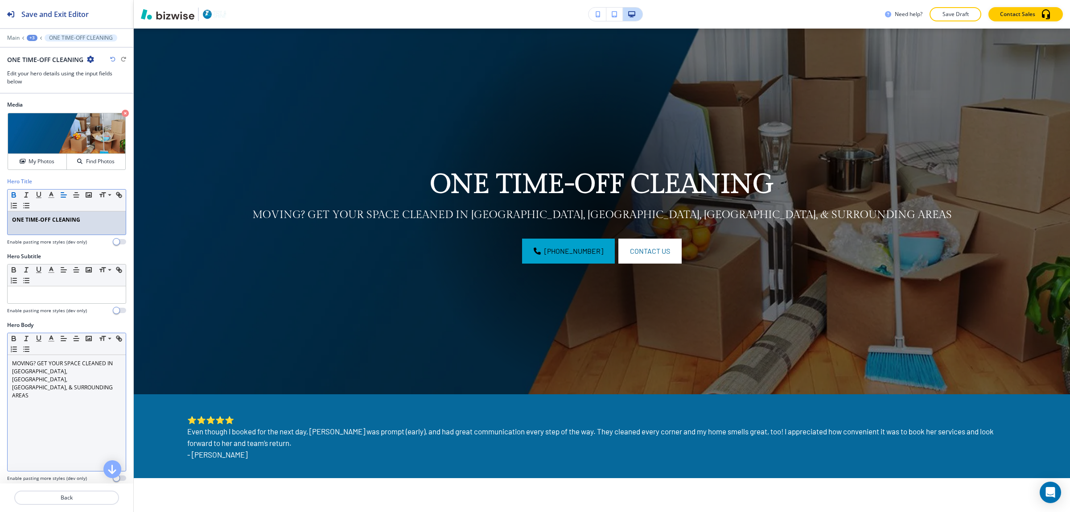
click at [54, 372] on p "MOVING? GET YOUR SPACE CLEANED IN [GEOGRAPHIC_DATA], [GEOGRAPHIC_DATA], [GEOGRA…" at bounding box center [66, 379] width 109 height 40
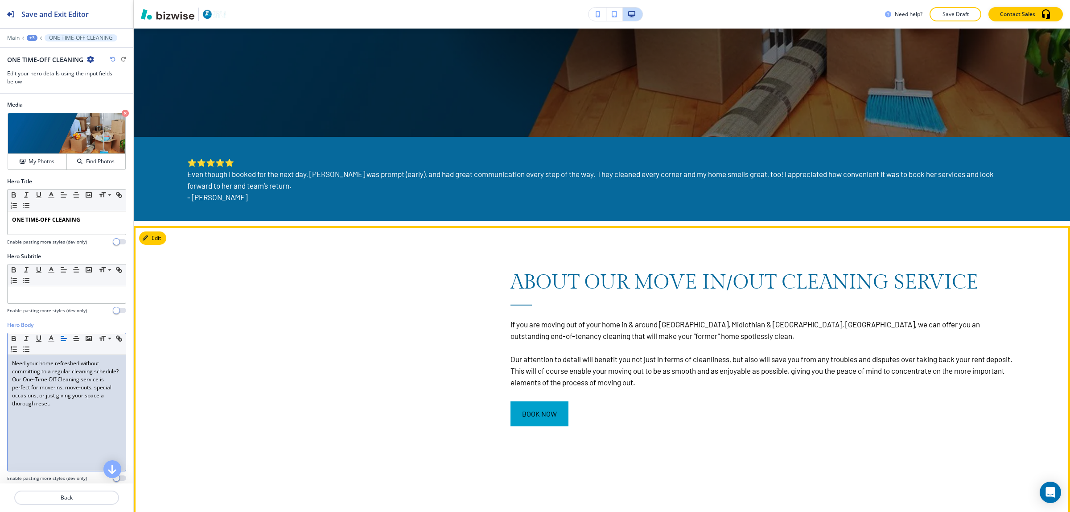
scroll to position [344, 0]
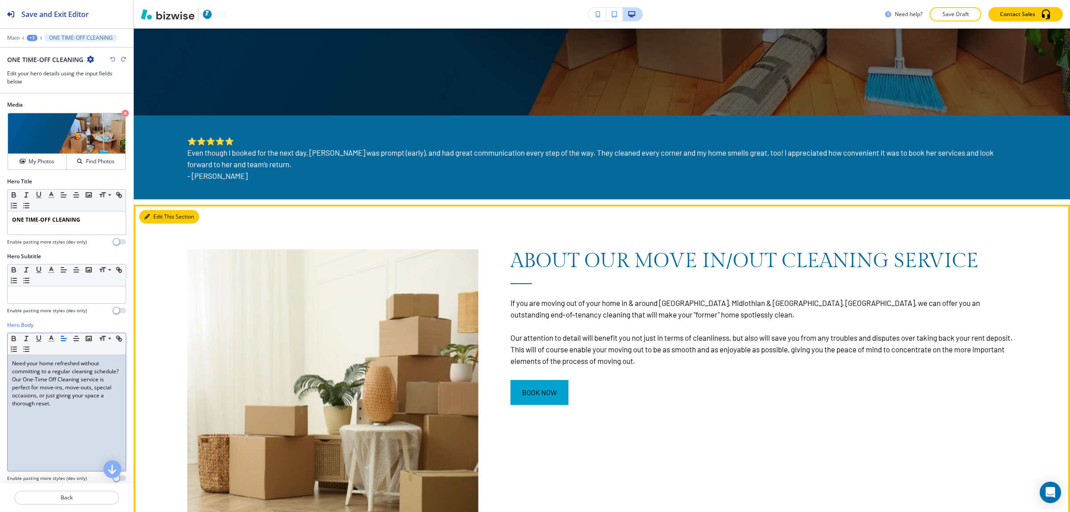
click at [155, 212] on button "Edit This Section" at bounding box center [169, 216] width 60 height 13
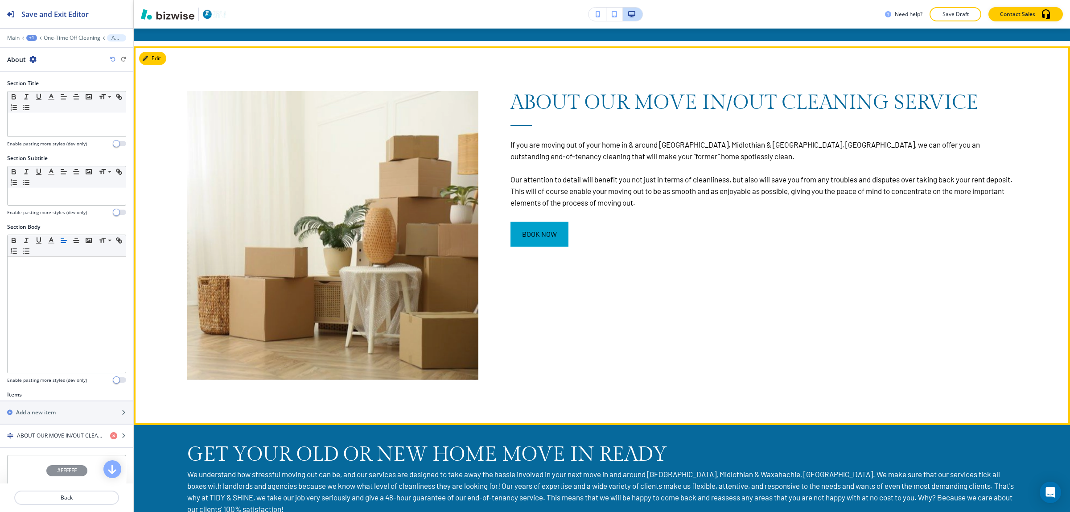
scroll to position [520, 0]
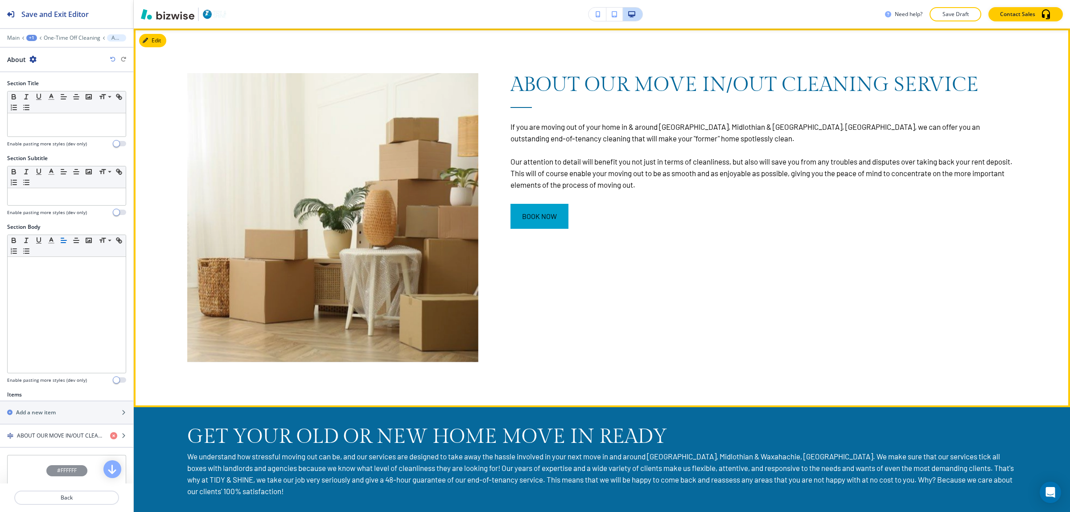
click at [142, 31] on div "ABOUT OUR MOVE IN/OUT CLEANING SERVICE If you are moving out of your home in & …" at bounding box center [602, 218] width 936 height 378
click at [149, 41] on icon "button" at bounding box center [146, 40] width 5 height 5
click at [152, 43] on button "Edit This Section" at bounding box center [169, 40] width 60 height 13
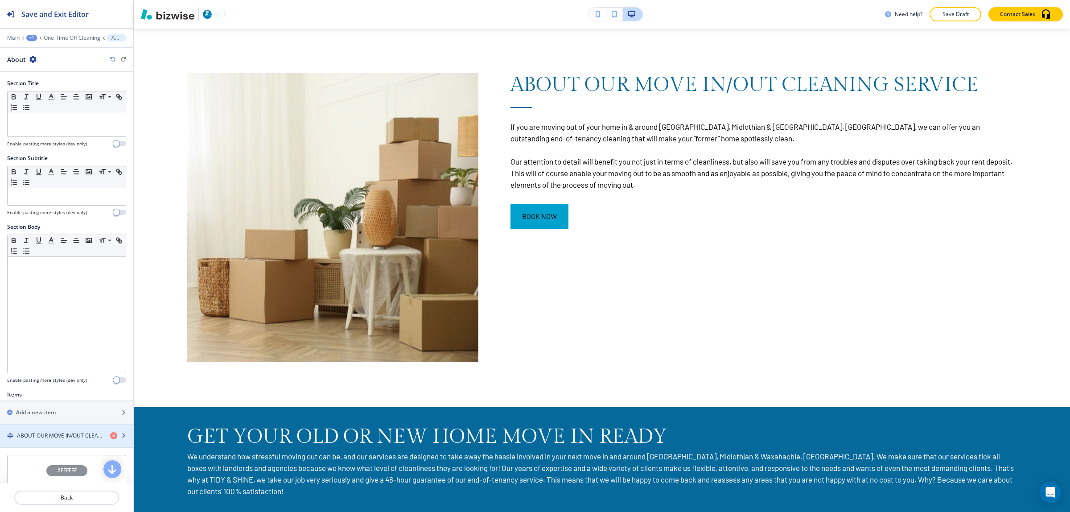
click at [62, 440] on h4 "ABOUT OUR MOVE IN/OUT CLEANING SERVICE" at bounding box center [60, 436] width 86 height 8
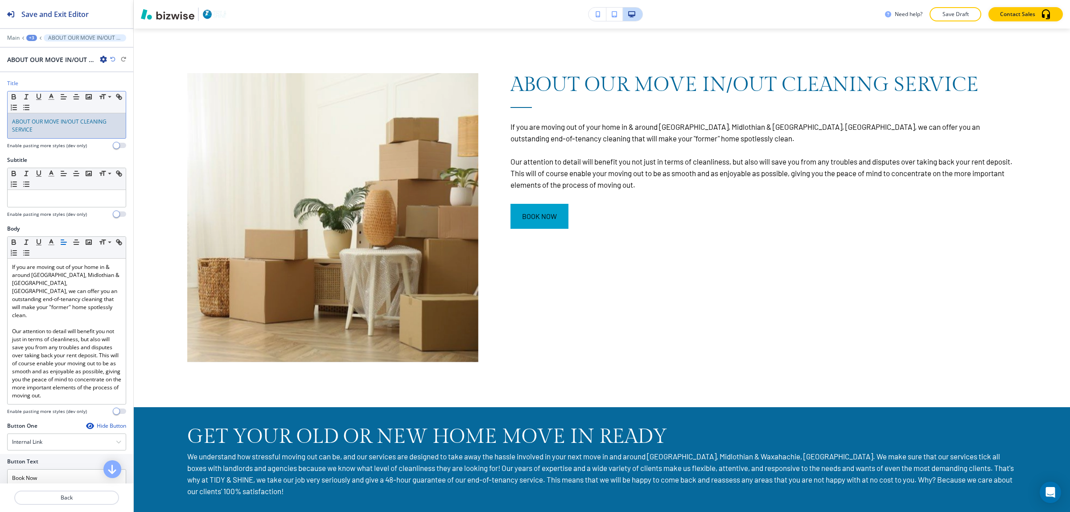
click at [49, 131] on p "ABOUT OUR MOVE IN/OUT CLEANING SERVICE" at bounding box center [66, 126] width 109 height 16
drag, startPoint x: 46, startPoint y: 120, endPoint x: 78, endPoint y: 123, distance: 32.6
click at [78, 123] on span "ABOUT OUR MOVE IN/OUT CLEANING SERVICE" at bounding box center [60, 126] width 96 height 16
drag, startPoint x: 39, startPoint y: 132, endPoint x: 6, endPoint y: 117, distance: 36.7
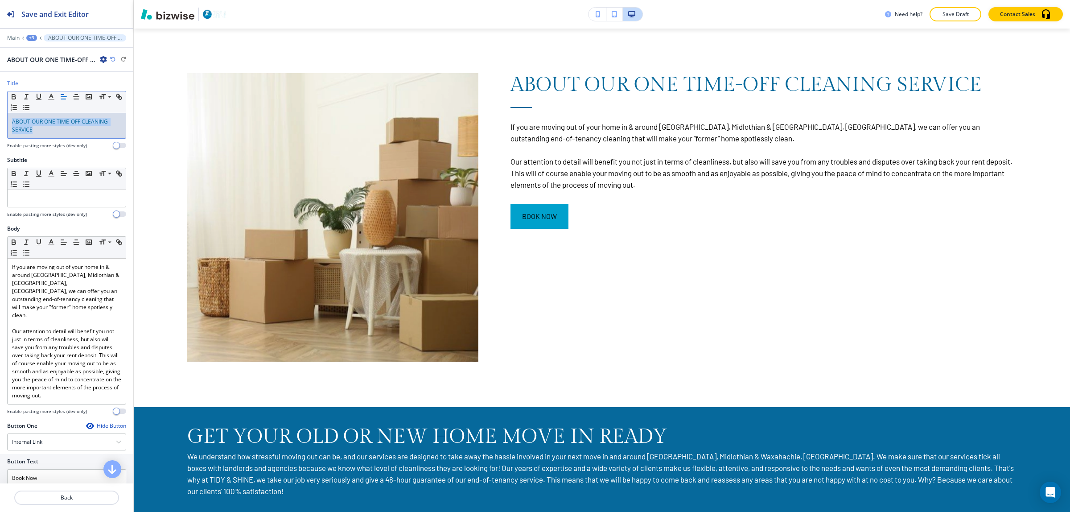
click at [6, 118] on div "Title Small Normal Large Huge ABOUT OUR ONE TIME-OFF CLEANING SERVICE Enable pa…" at bounding box center [66, 117] width 133 height 77
click at [12, 92] on button "button" at bounding box center [14, 96] width 12 height 11
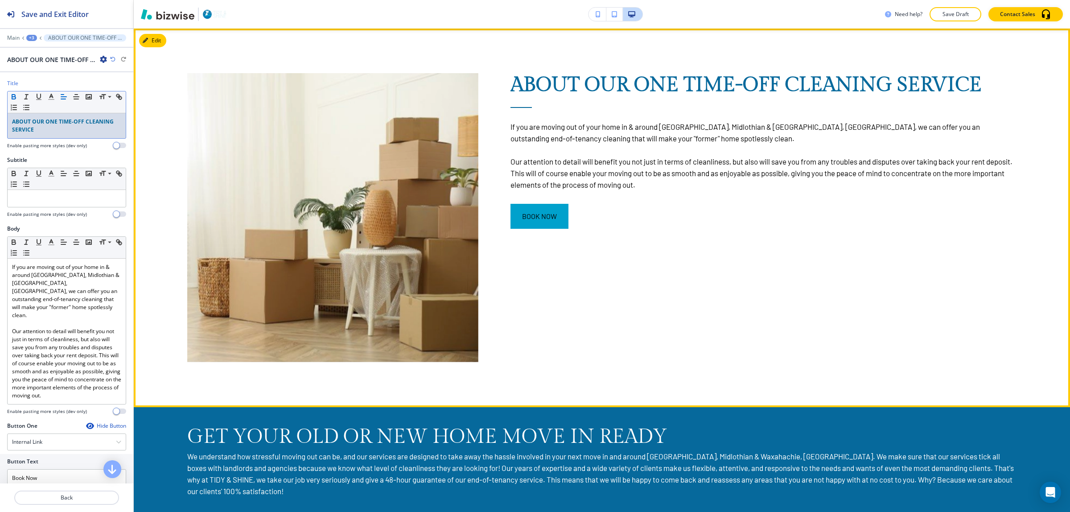
drag, startPoint x: 551, startPoint y: 108, endPoint x: 551, endPoint y: 65, distance: 42.8
click at [551, 107] on h6 "If you are moving out of your home in & around [GEOGRAPHIC_DATA], Midlothian & …" at bounding box center [763, 148] width 506 height 83
click at [152, 45] on button "Edit This Section" at bounding box center [169, 40] width 60 height 13
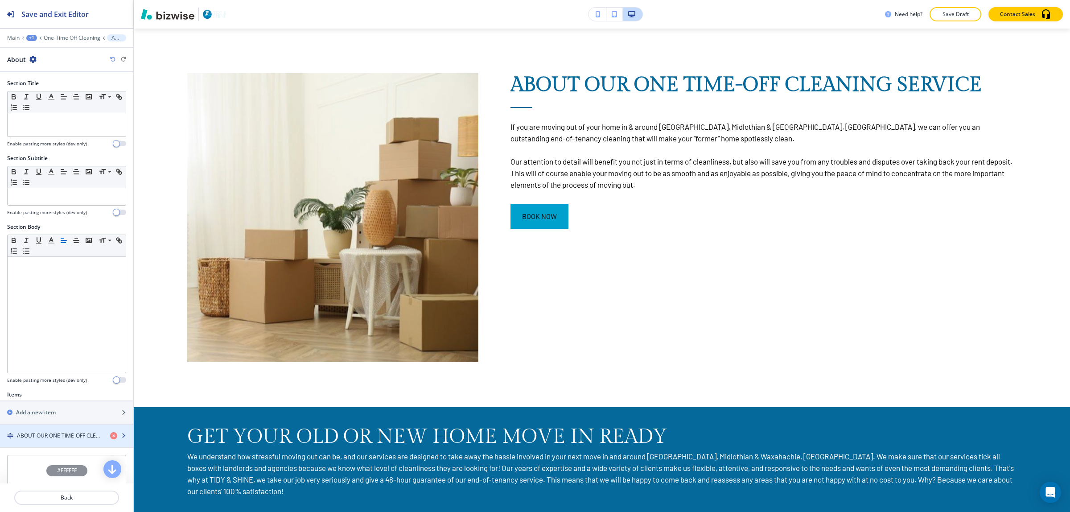
click at [51, 437] on h4 "ABOUT OUR ONE TIME-OFF CLEANING SERVICE" at bounding box center [60, 436] width 86 height 8
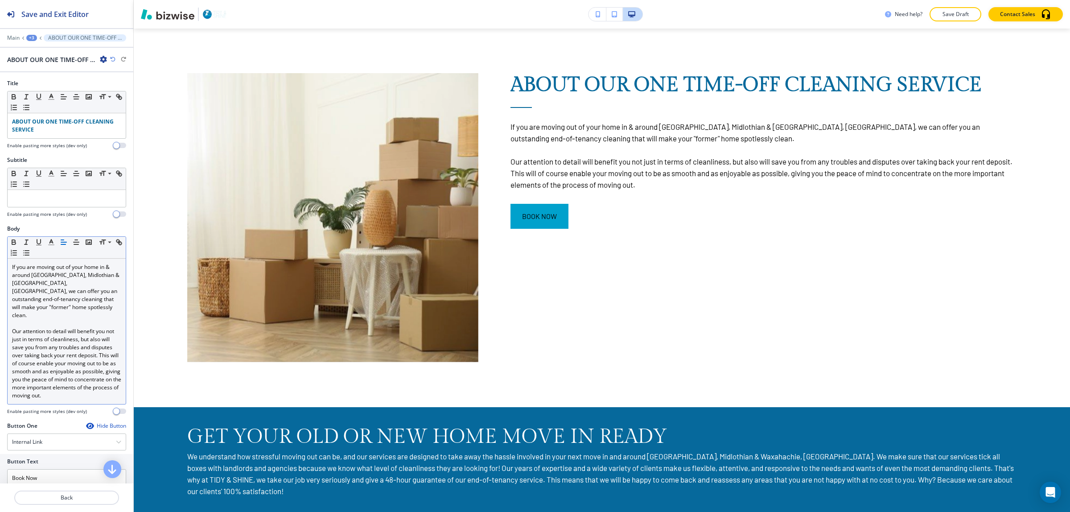
click at [69, 329] on p "Our attention to detail will benefit you not just in terms of cleanliness, but …" at bounding box center [66, 363] width 109 height 72
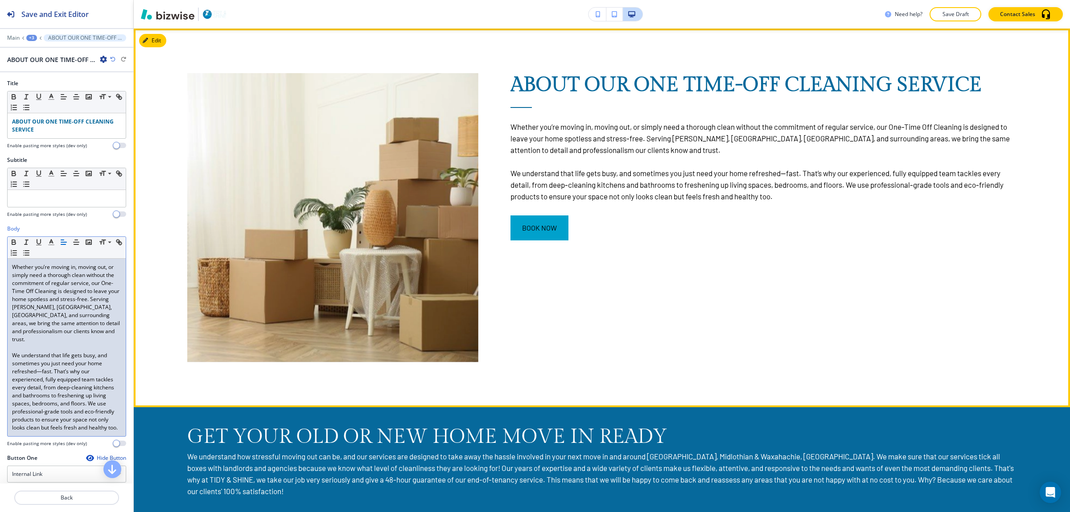
click at [637, 324] on div "ABOUT OUR ONE TIME-OFF CLEANING SERVICE Whether you’re moving in, moving out, o…" at bounding box center [747, 196] width 539 height 334
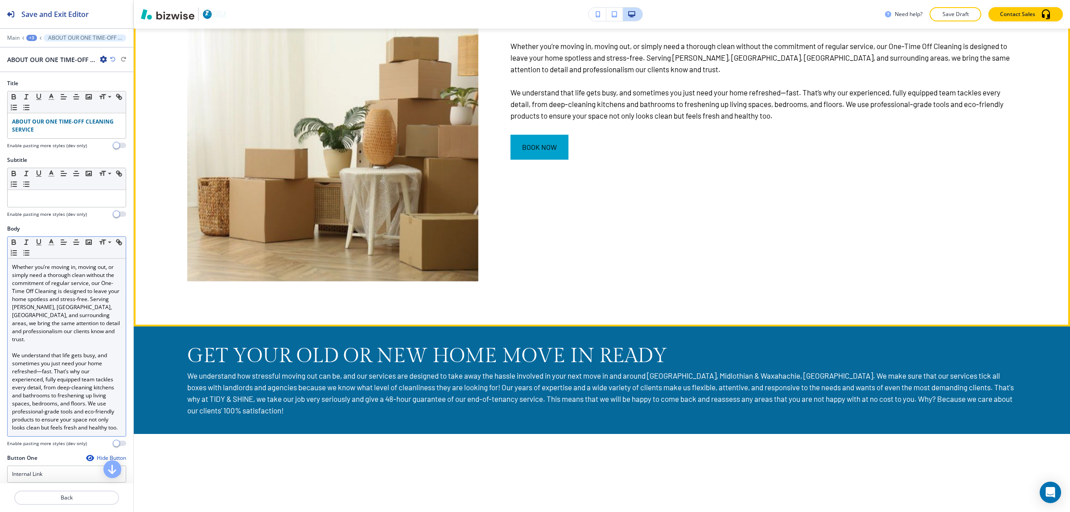
scroll to position [631, 0]
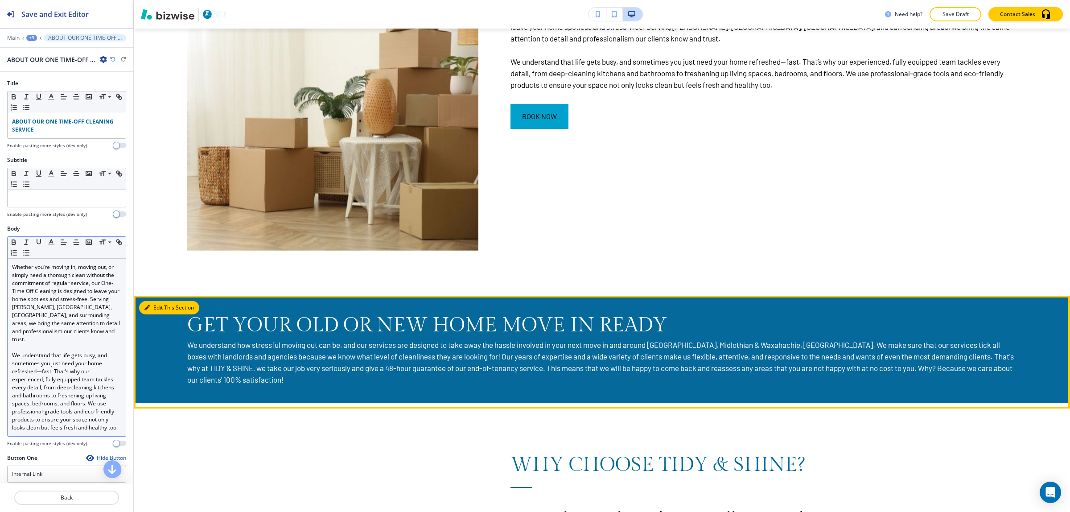
click at [156, 306] on button "Edit This Section" at bounding box center [169, 307] width 60 height 13
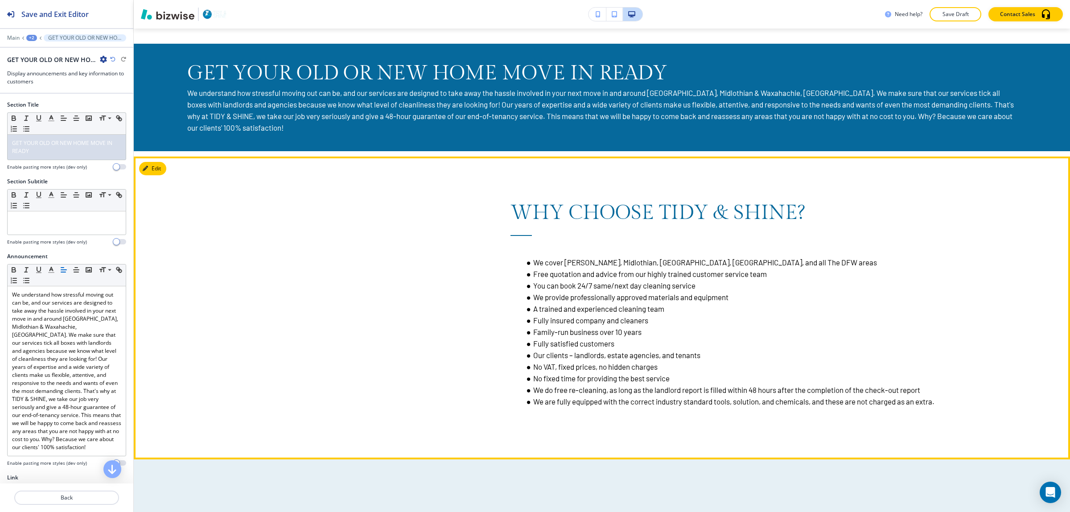
scroll to position [895, 0]
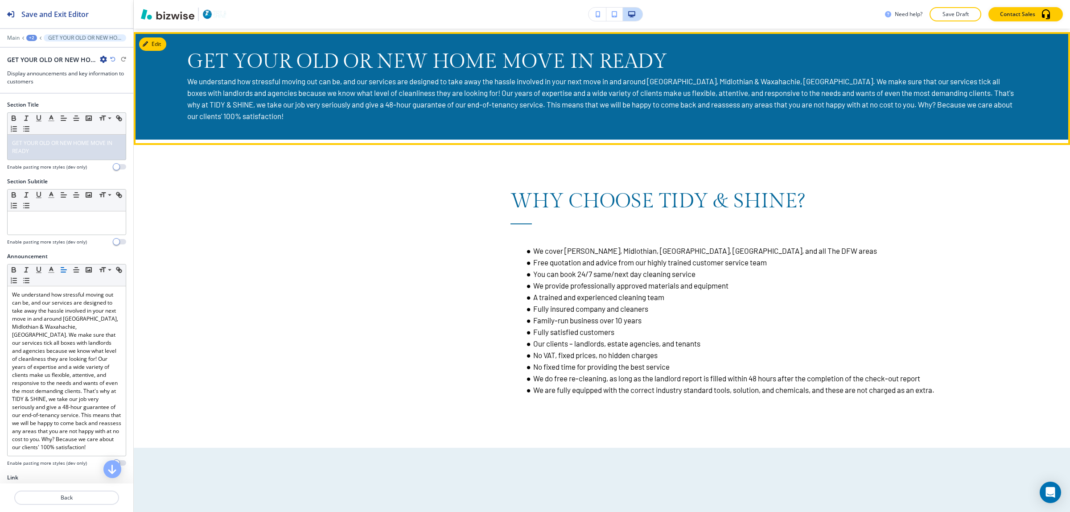
click at [148, 41] on icon "button" at bounding box center [145, 43] width 5 height 5
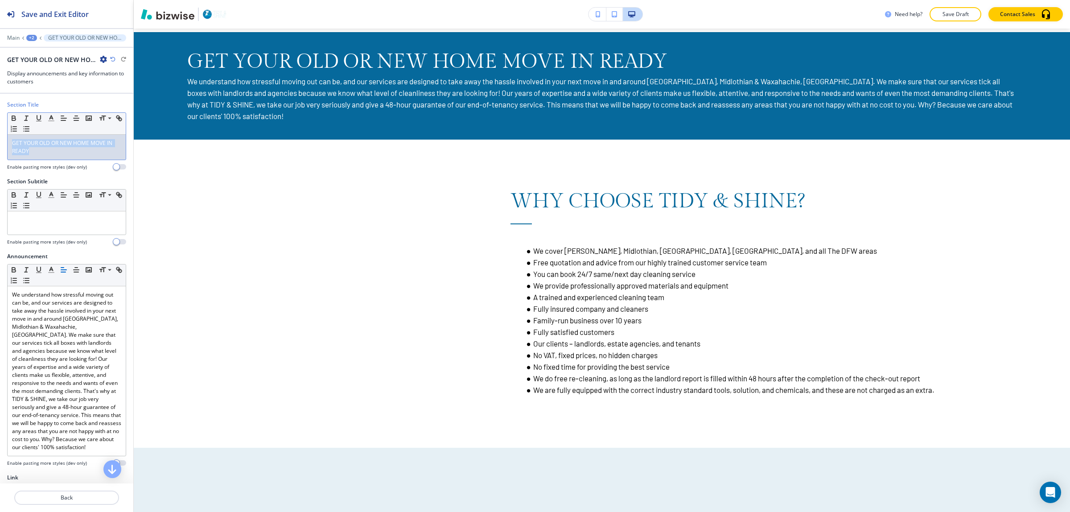
drag, startPoint x: 53, startPoint y: 151, endPoint x: 0, endPoint y: 139, distance: 54.4
click at [0, 139] on div "Section Title Small Normal Large Huge GET YOUR OLD OR NEW HOME MOVE IN READY En…" at bounding box center [66, 139] width 133 height 77
drag, startPoint x: 42, startPoint y: 154, endPoint x: 39, endPoint y: 145, distance: 9.4
click at [39, 145] on p "GET YOUR OLD OR NEW HOME MOVE IN READY" at bounding box center [66, 147] width 109 height 16
click at [14, 119] on icon "button" at bounding box center [14, 119] width 4 height 2
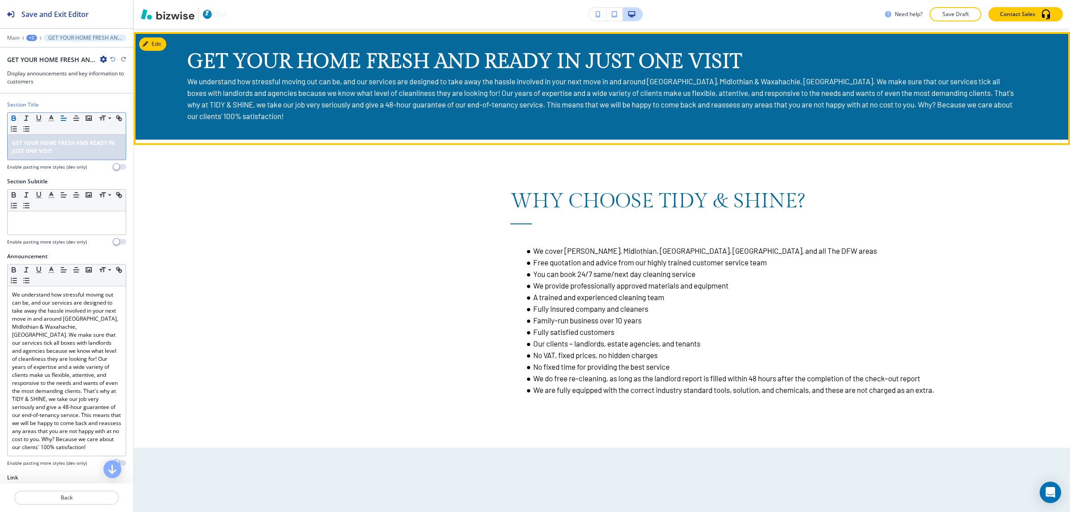
click at [218, 95] on p "We understand how stressful moving out can be, and our services are designed to…" at bounding box center [601, 98] width 829 height 46
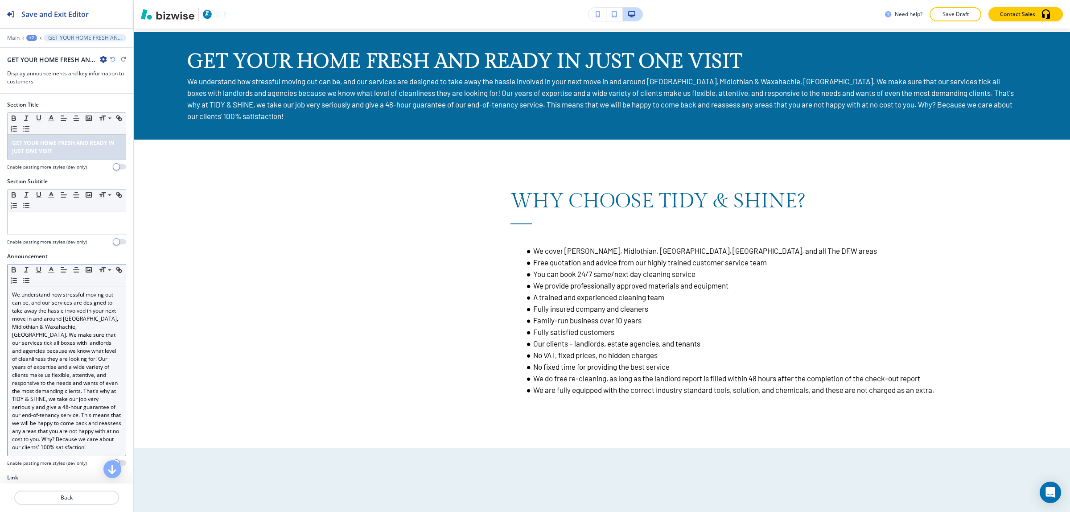
click at [12, 298] on p "We understand how stressful moving out can be, and our services are designed to…" at bounding box center [66, 371] width 109 height 160
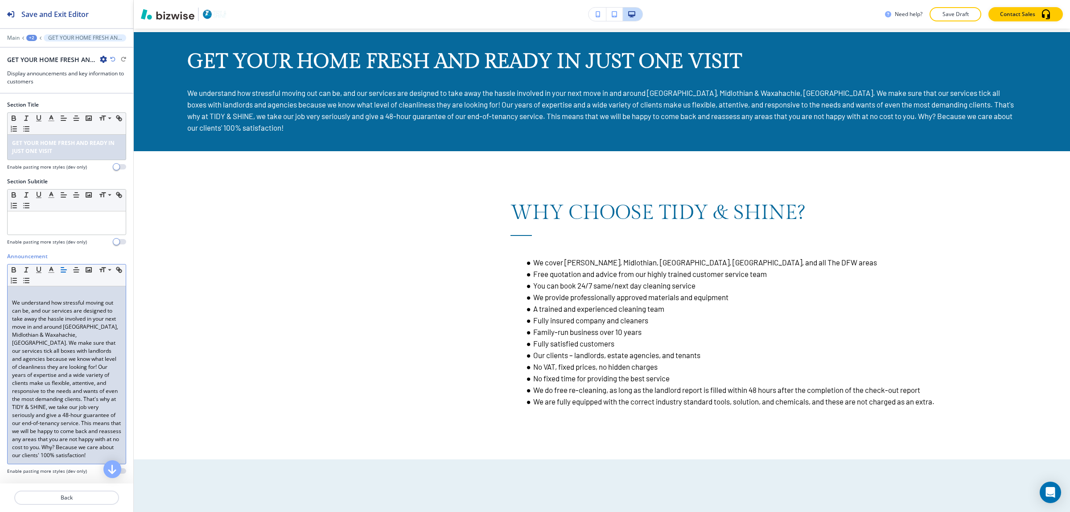
click at [64, 333] on p "We understand how stressful moving out can be, and our services are designed to…" at bounding box center [66, 379] width 109 height 160
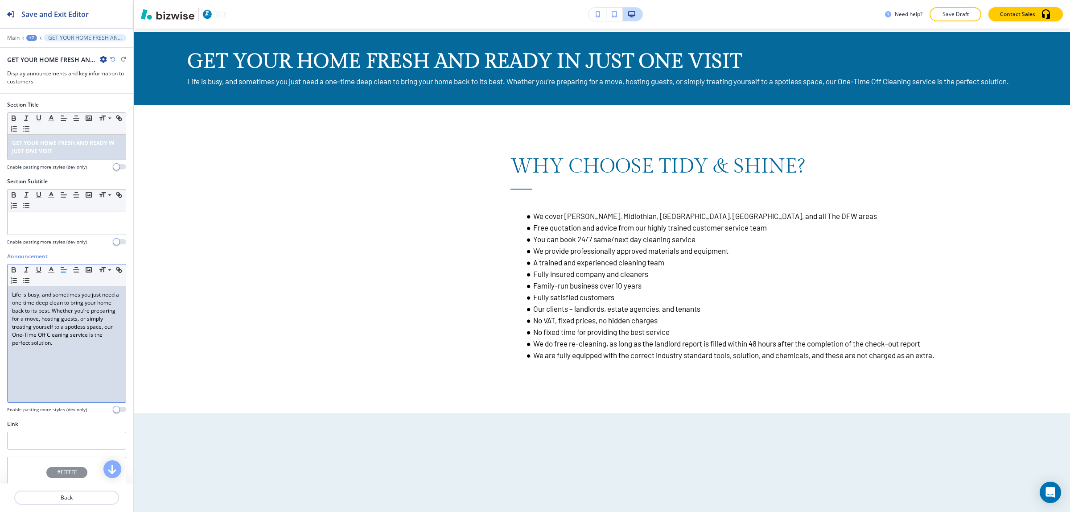
click at [12, 294] on p "Life is busy, and sometimes you just need a one-time deep clean to bring your h…" at bounding box center [66, 319] width 109 height 56
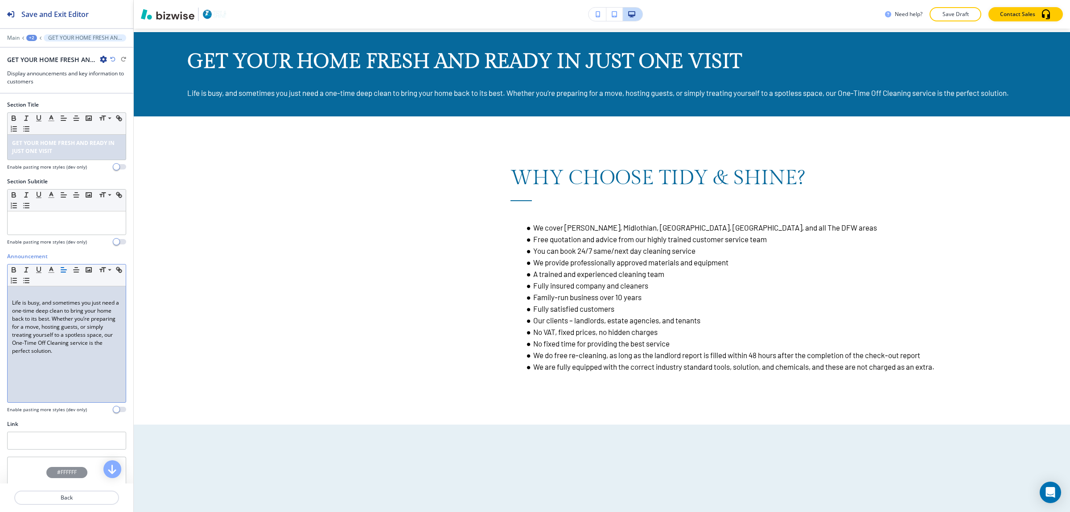
click at [68, 360] on div "Life is busy, and sometimes you just need a one-time deep clean to bring your h…" at bounding box center [67, 344] width 118 height 116
click at [115, 355] on div "Life is busy, and sometimes you just need a one-time deep clean to bring your h…" at bounding box center [67, 344] width 118 height 116
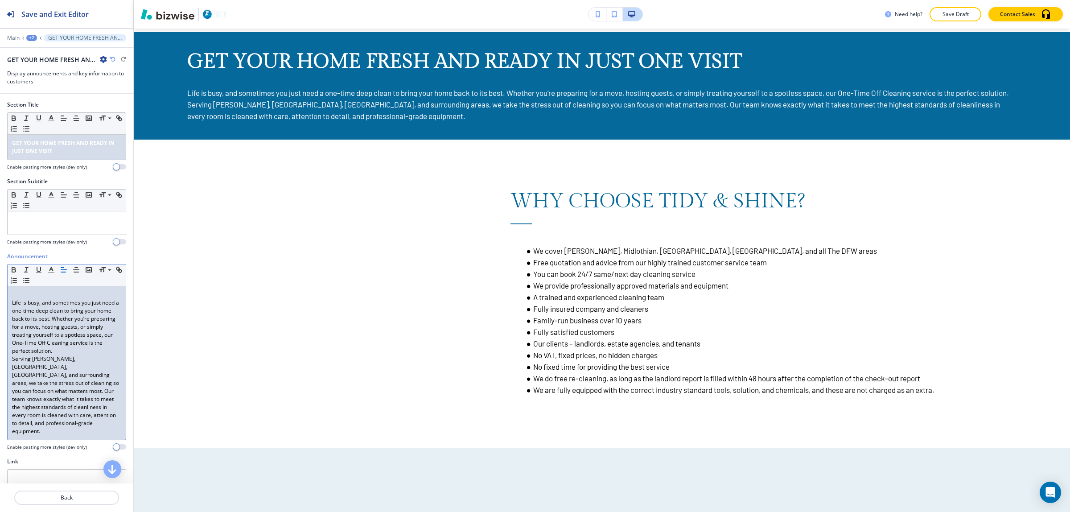
click at [12, 360] on p "Serving [PERSON_NAME], [GEOGRAPHIC_DATA], [GEOGRAPHIC_DATA], and surrounding ar…" at bounding box center [66, 395] width 109 height 80
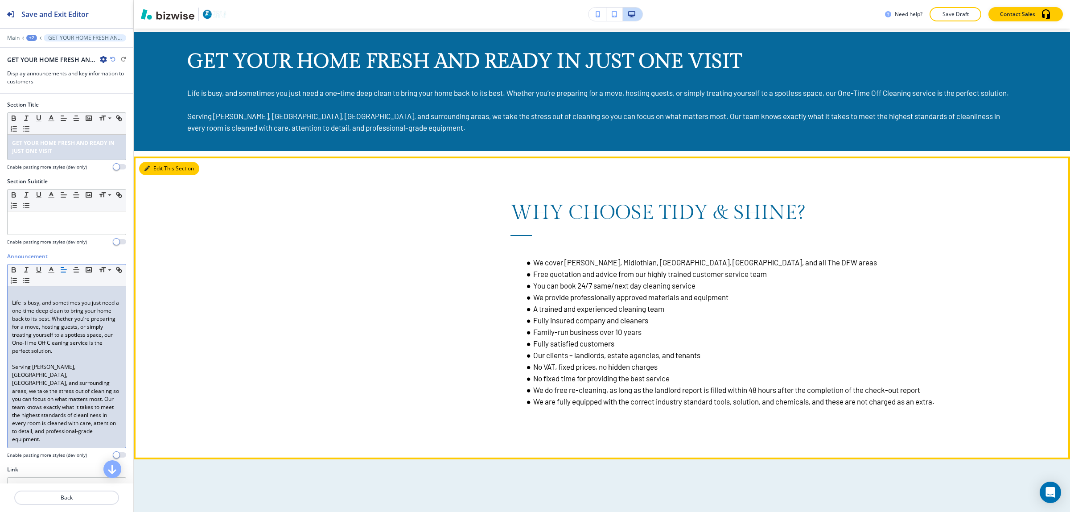
click at [151, 175] on button "Edit This Section" at bounding box center [169, 168] width 60 height 13
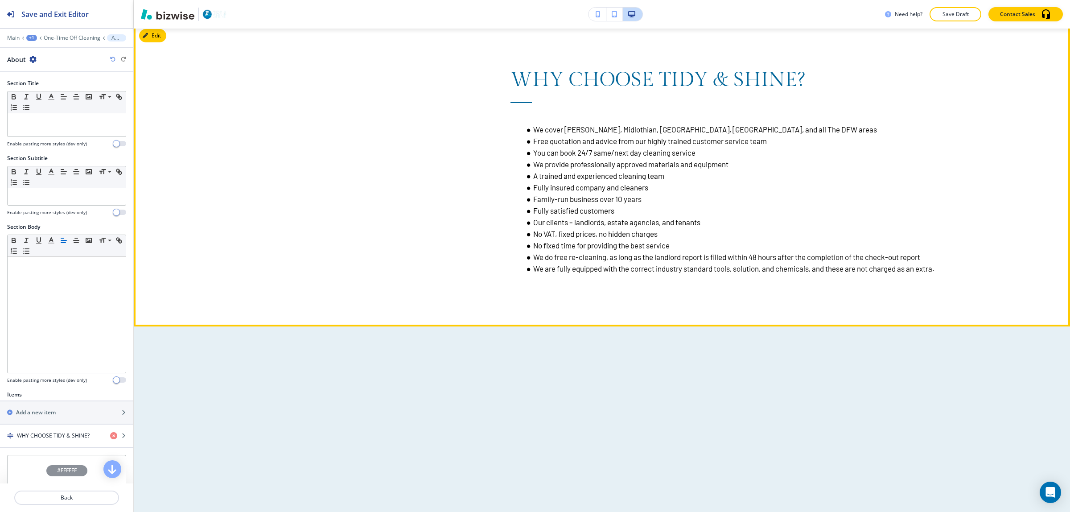
scroll to position [1031, 0]
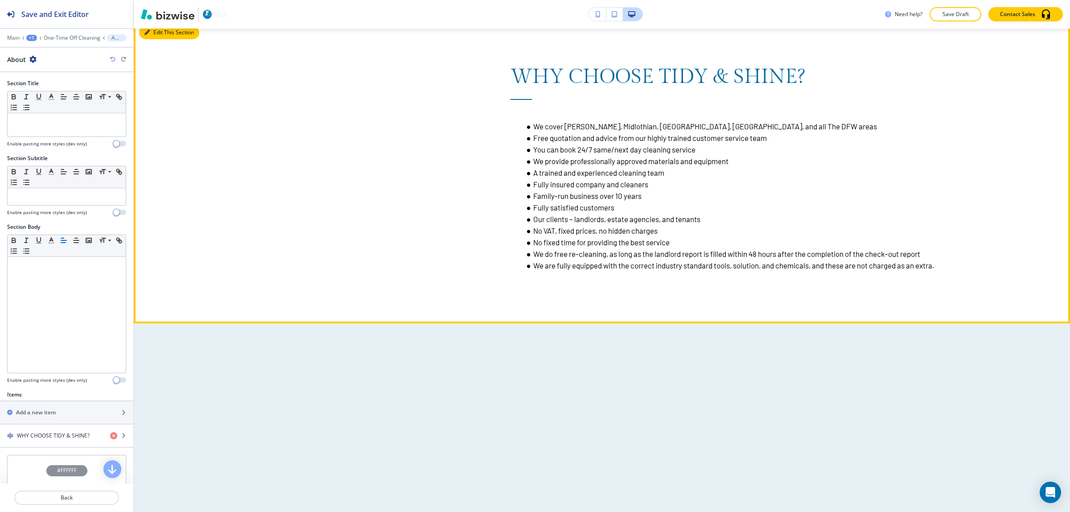
click at [150, 39] on button "Edit This Section" at bounding box center [169, 32] width 60 height 13
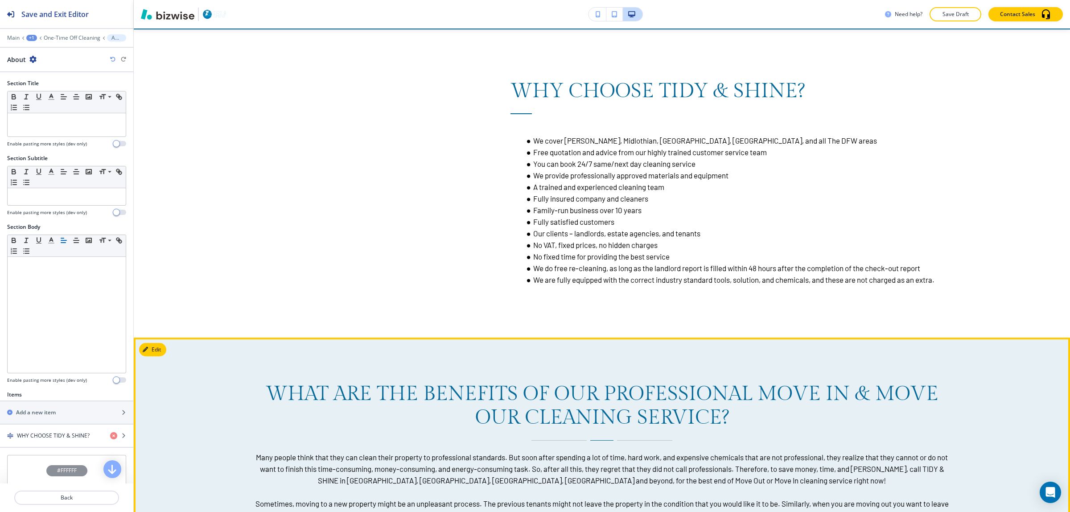
scroll to position [975, 0]
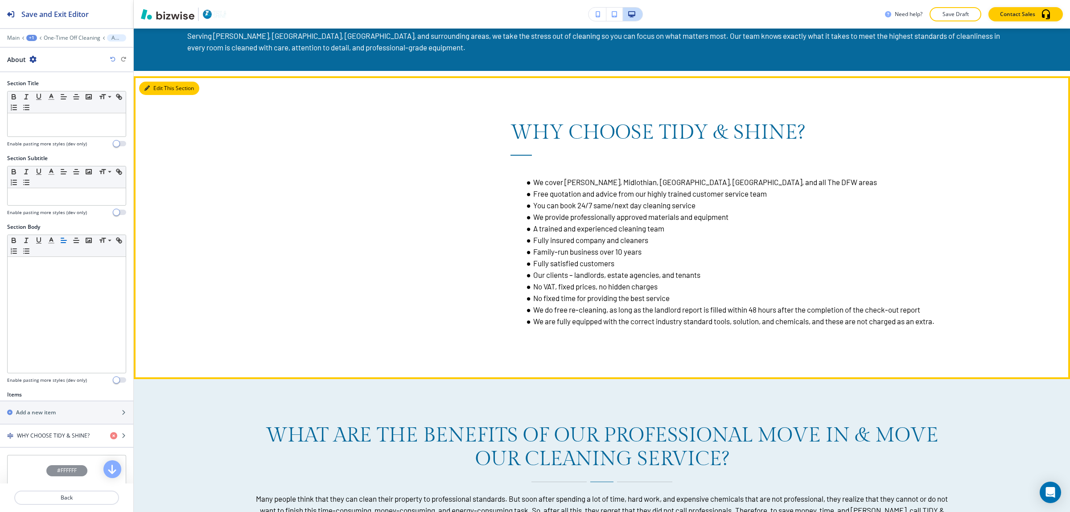
click at [156, 94] on button "Edit This Section" at bounding box center [169, 88] width 60 height 13
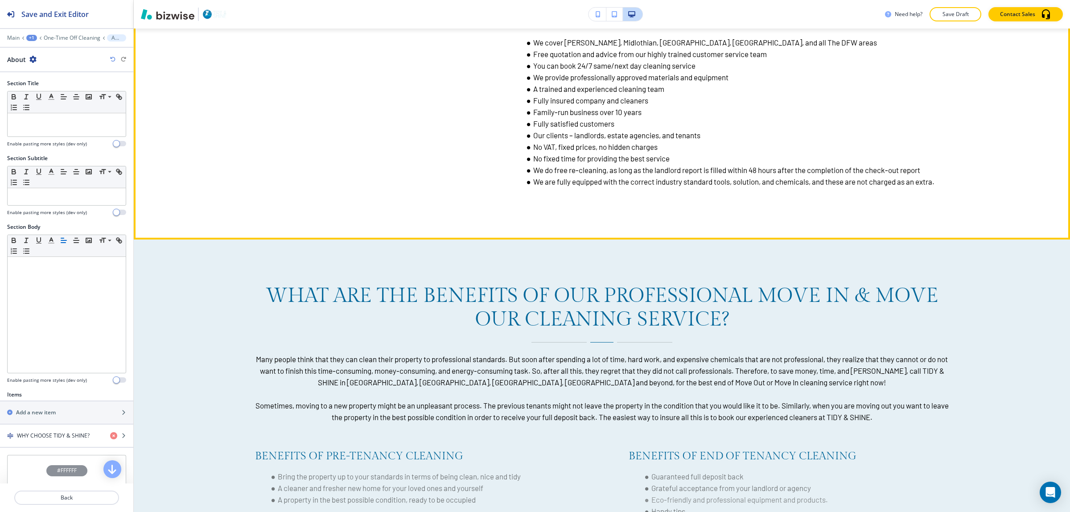
scroll to position [1309, 0]
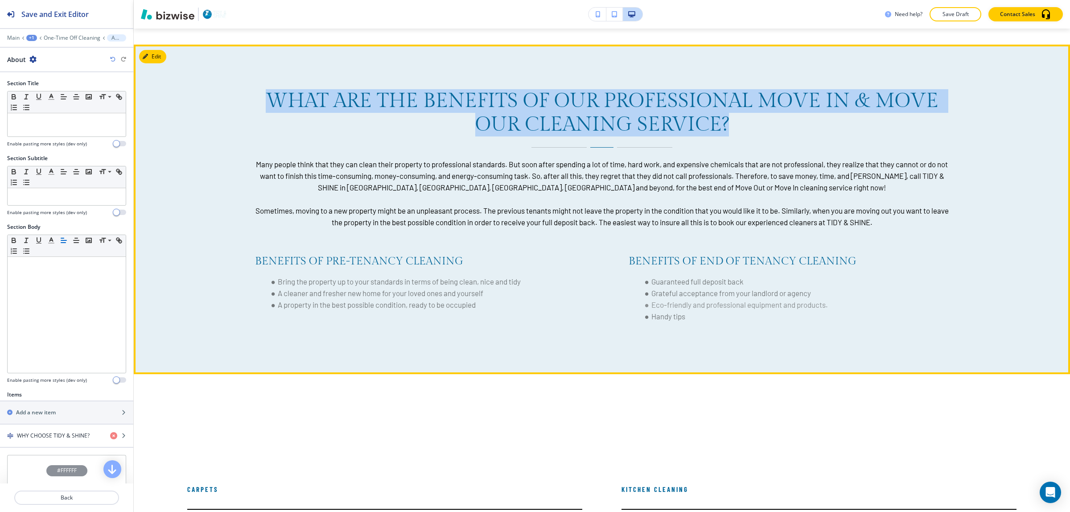
drag, startPoint x: 267, startPoint y: 164, endPoint x: 797, endPoint y: 188, distance: 530.6
click at [797, 136] on p "WHAT ARE THE BENEFITS OF OUR PROFESSIONAL MOVE IN & MOVE OUR CLEANING SERVICE?" at bounding box center [602, 112] width 694 height 47
copy span "WHAT ARE THE BENEFITS OF OUR PROFESSIONAL MOVE IN & MOVE OUR CLEANING SERVICE?"
click at [443, 136] on span "WHAT ARE THE BENEFITS OF OUR PROFESSIONAL MOVE IN & MOVE OUR CLEANING SERVICE?" at bounding box center [605, 112] width 678 height 47
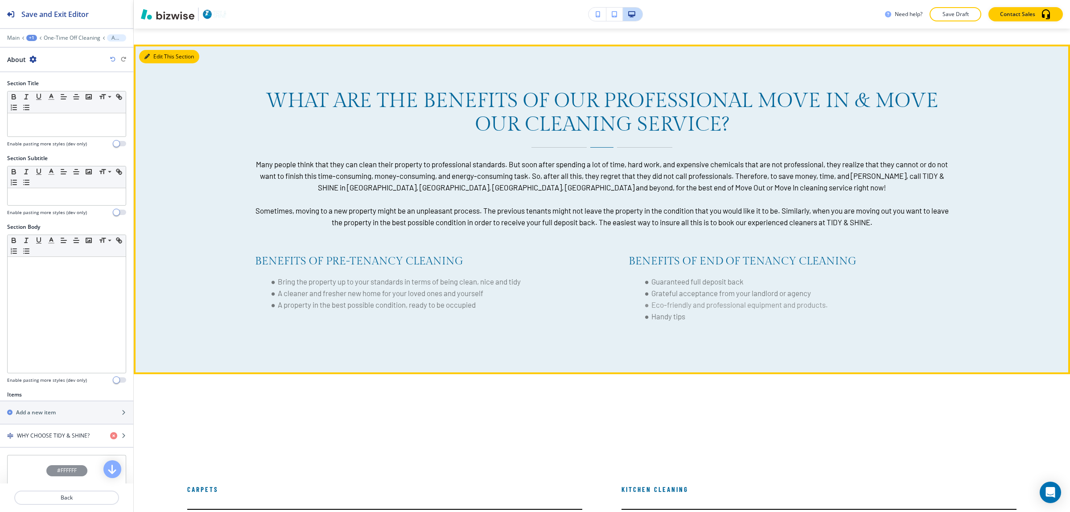
click at [146, 59] on icon "button" at bounding box center [146, 56] width 5 height 5
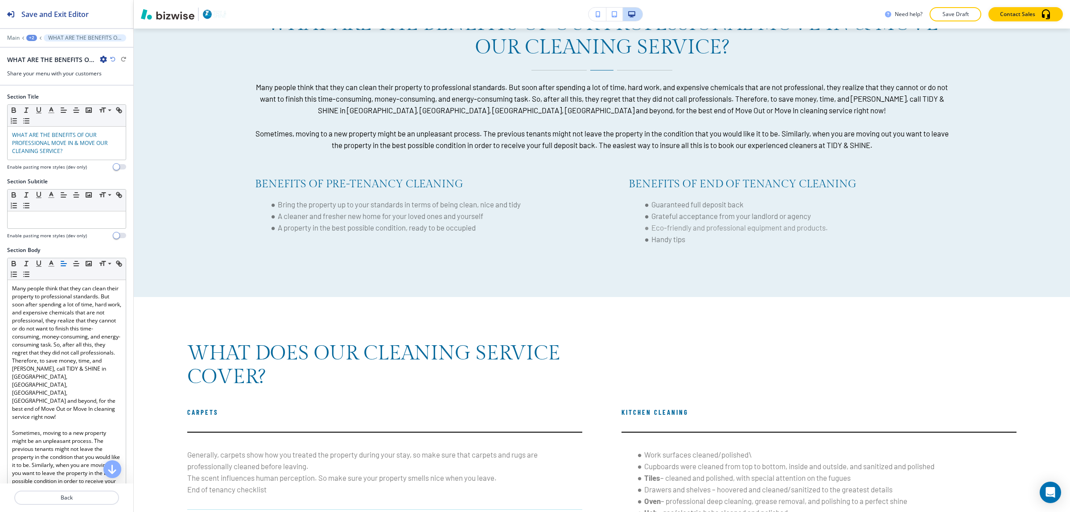
scroll to position [1398, 0]
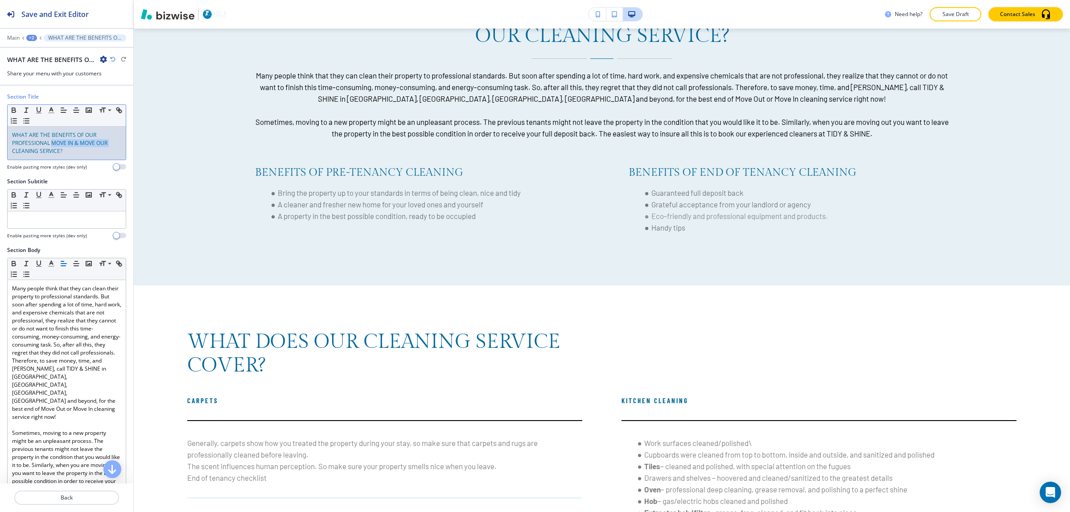
drag, startPoint x: 51, startPoint y: 143, endPoint x: 111, endPoint y: 146, distance: 60.2
click at [111, 146] on p "WHAT ARE THE BENEFITS OF OUR PROFESSIONAL MOVE IN & MOVE OUR CLEANING SERVICE?" at bounding box center [66, 143] width 109 height 24
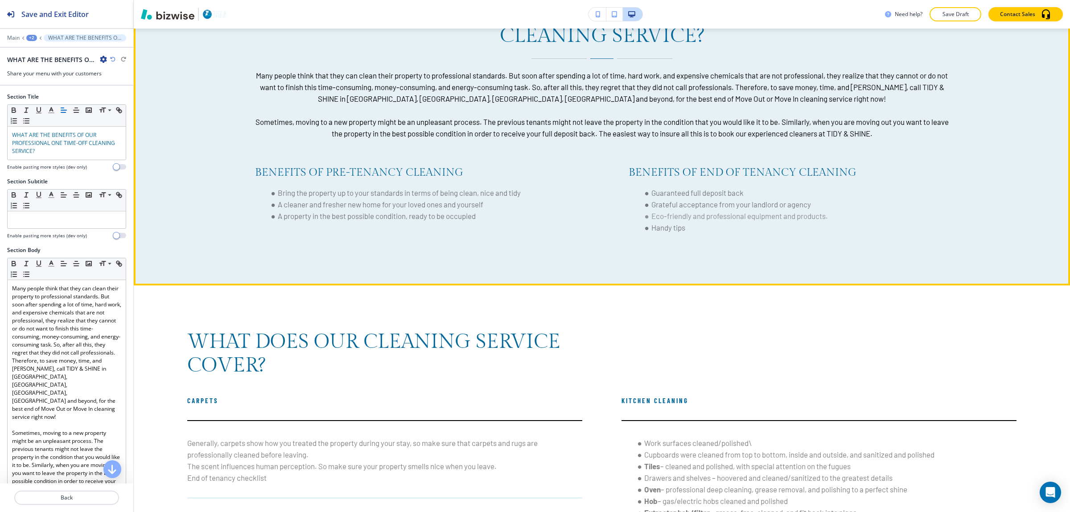
click at [999, 268] on div "WHAT ARE THE BENEFITS OF OUR PROFESSIONAL ONE TIME-OFF CLEANING SERVICE? Many p…" at bounding box center [602, 120] width 936 height 329
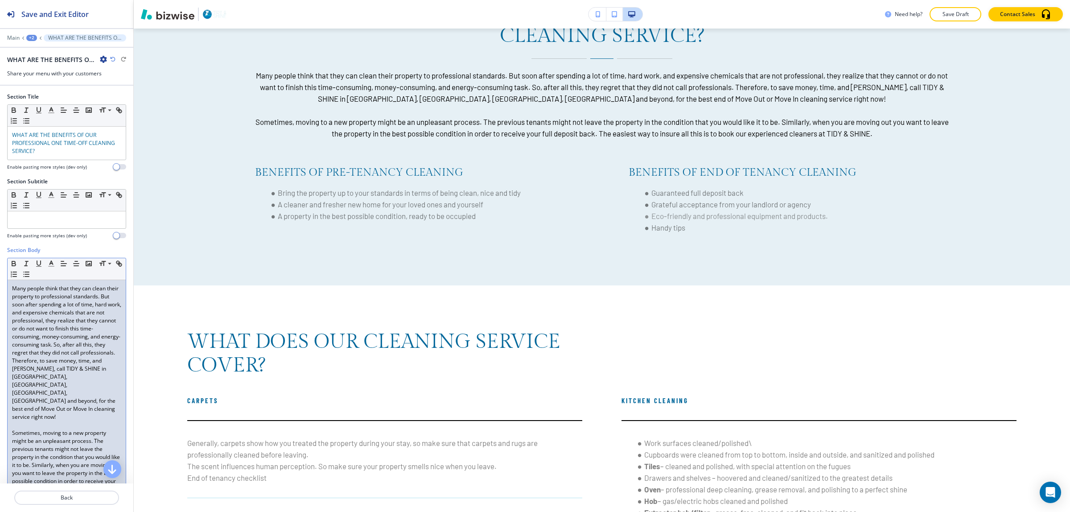
click at [47, 303] on p "Many people think that they can clean their property to professional standards.…" at bounding box center [66, 352] width 109 height 136
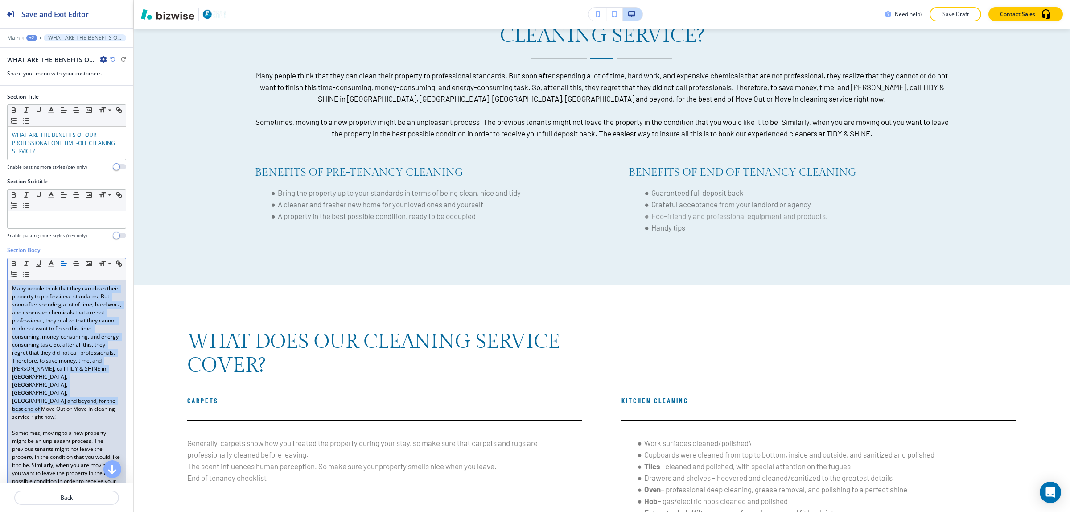
drag, startPoint x: 44, startPoint y: 411, endPoint x: 0, endPoint y: 284, distance: 134.4
click at [0, 284] on div "Section Body Small Normal Large Huge Many people think that they can clean thei…" at bounding box center [66, 388] width 133 height 285
paste div
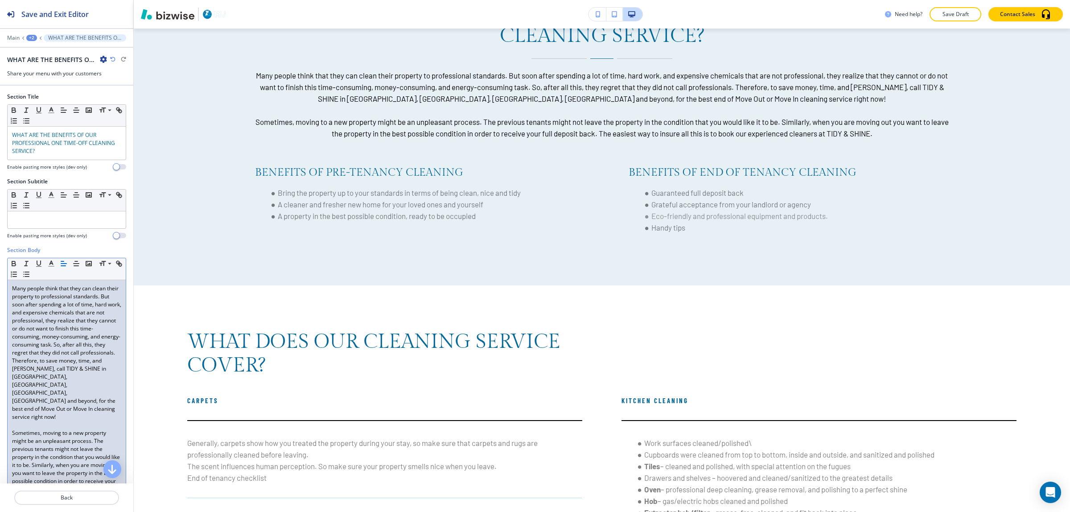
scroll to position [0, 0]
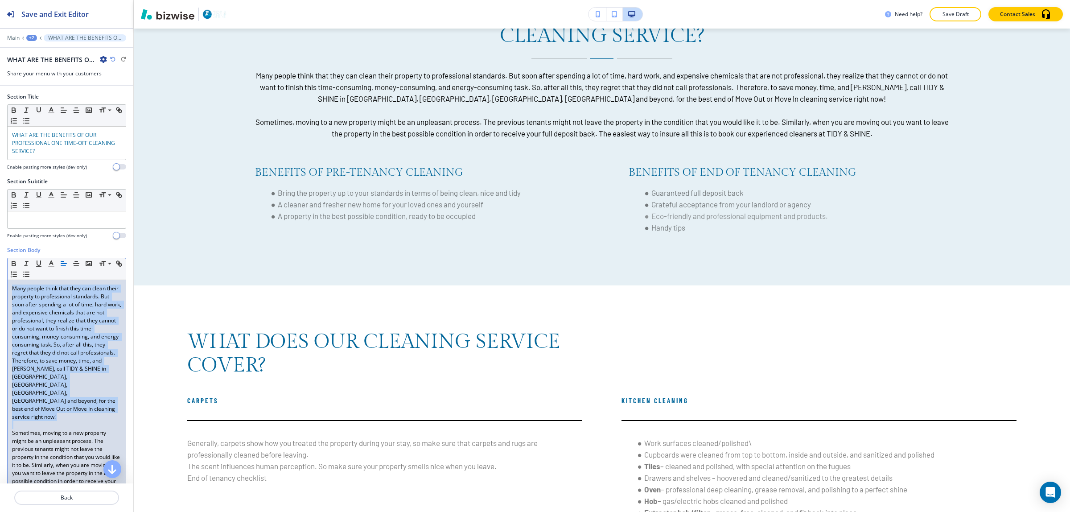
drag, startPoint x: 46, startPoint y: 415, endPoint x: 0, endPoint y: 281, distance: 141.8
click at [0, 281] on div "Section Body Small Normal Large Huge Many people think that they can clean thei…" at bounding box center [66, 388] width 133 height 285
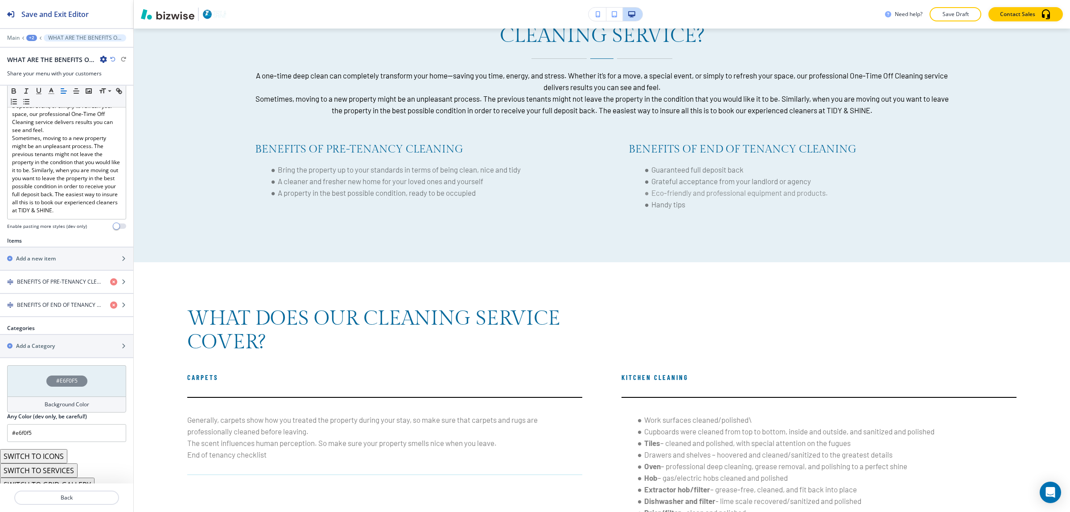
scroll to position [239, 0]
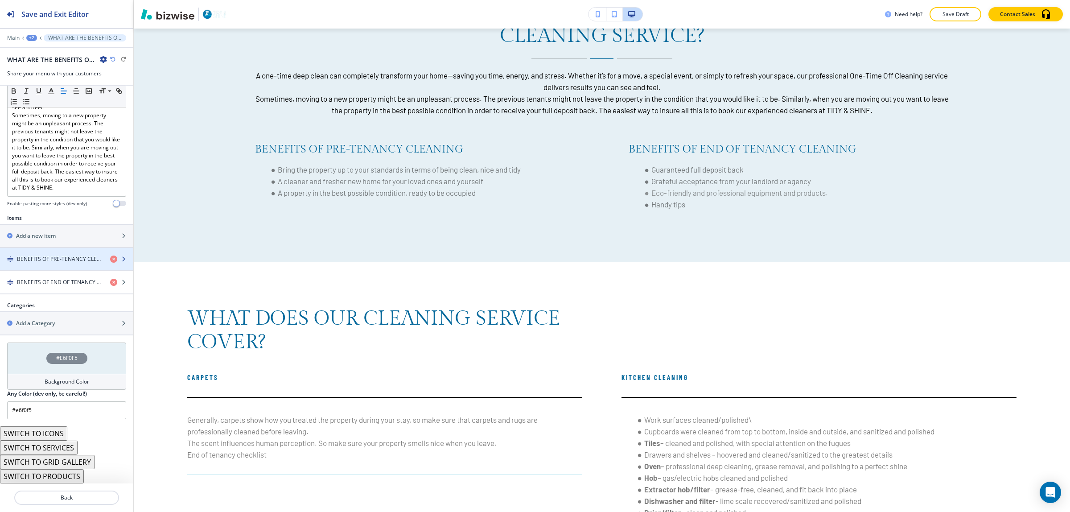
click at [48, 256] on h4 "BENEFITS OF PRE-TENANCY CLEANING" at bounding box center [60, 259] width 86 height 8
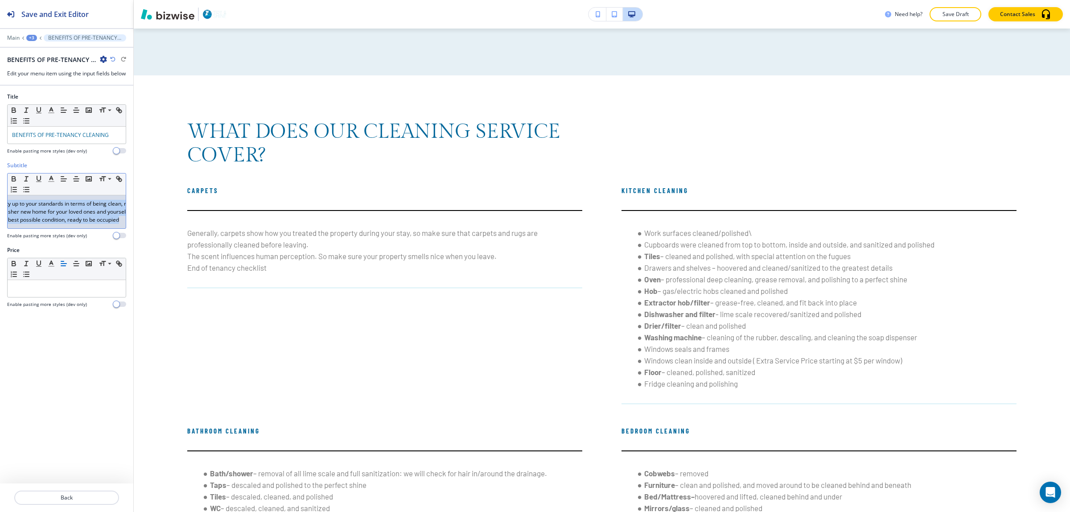
scroll to position [0, 95]
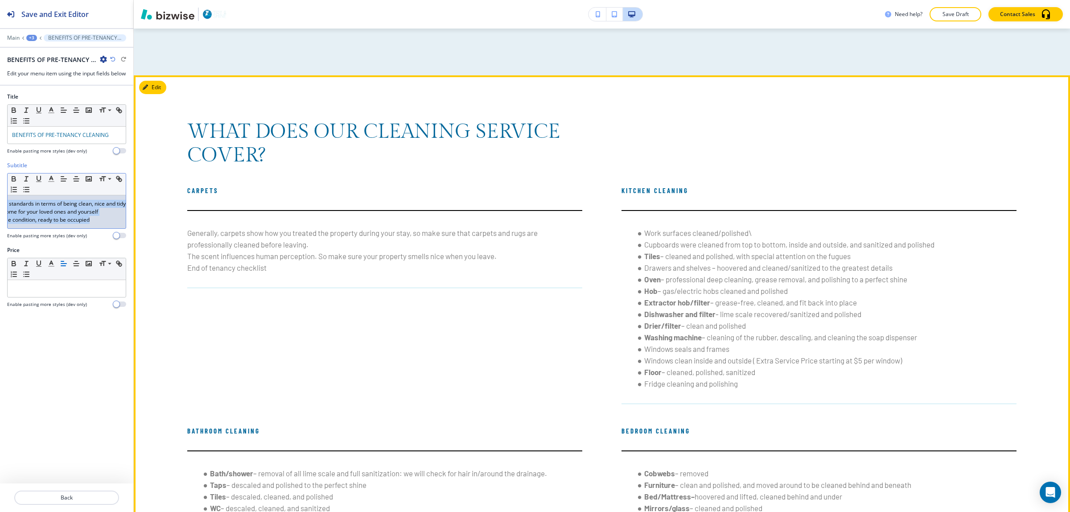
drag, startPoint x: 26, startPoint y: 210, endPoint x: 136, endPoint y: 234, distance: 113.3
click at [136, 234] on div "Save and Exit Editor Main +3 BENEFITS OF PRE-TENANCY CLEANING BENEFITS OF PRE-T…" at bounding box center [535, 256] width 1070 height 512
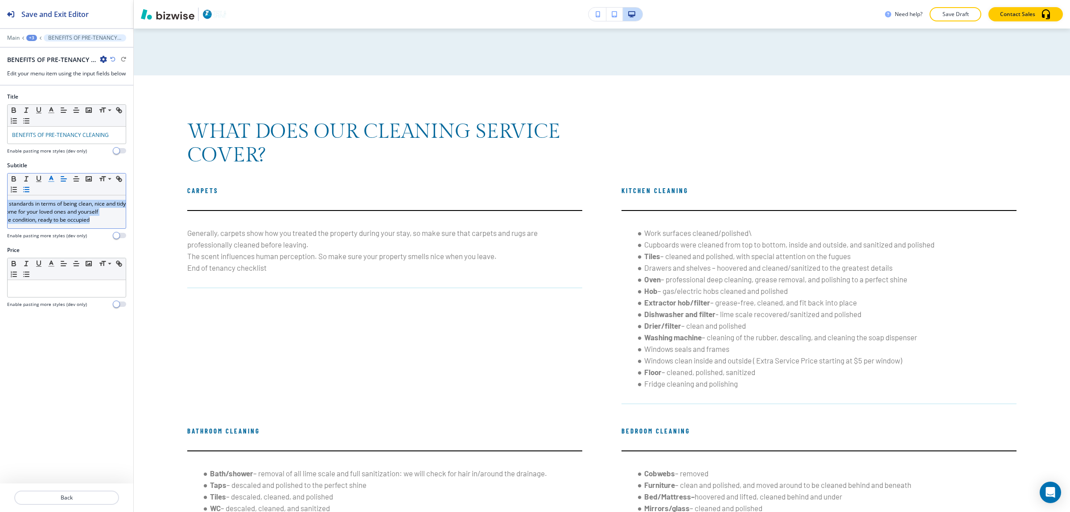
click at [53, 183] on icon "button" at bounding box center [51, 179] width 8 height 8
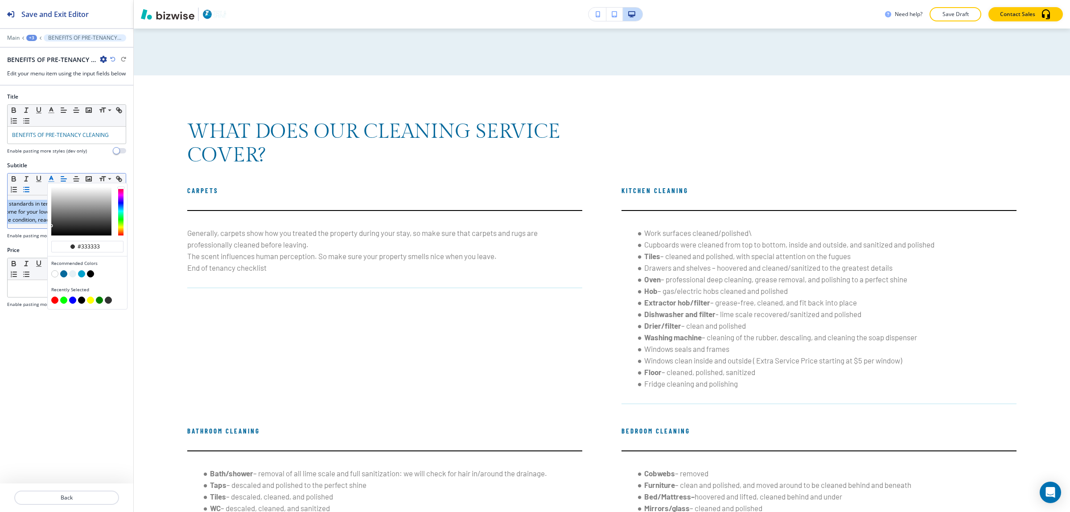
click at [55, 277] on button "button" at bounding box center [54, 273] width 7 height 7
click at [91, 277] on button "button" at bounding box center [90, 273] width 7 height 7
type input "#000000"
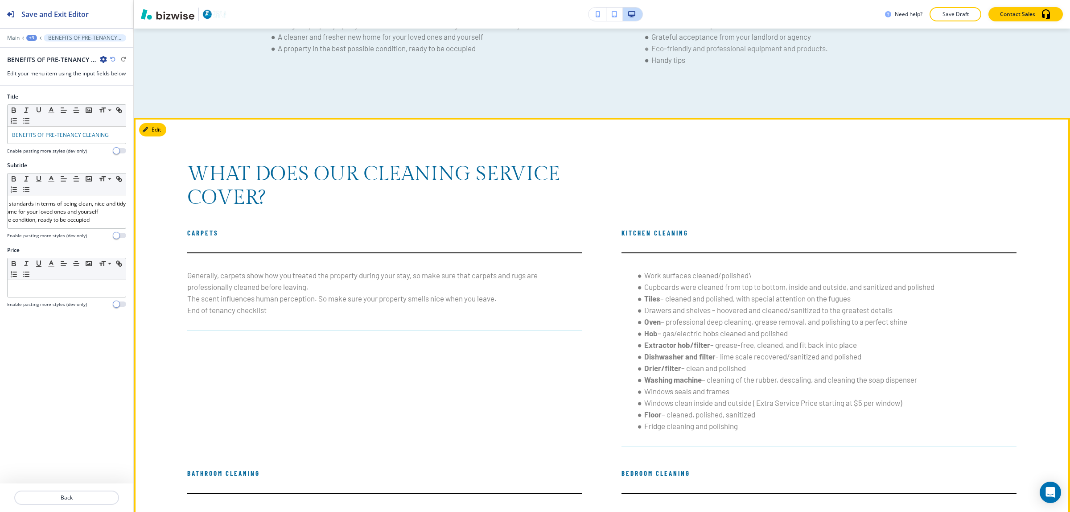
scroll to position [1362, 0]
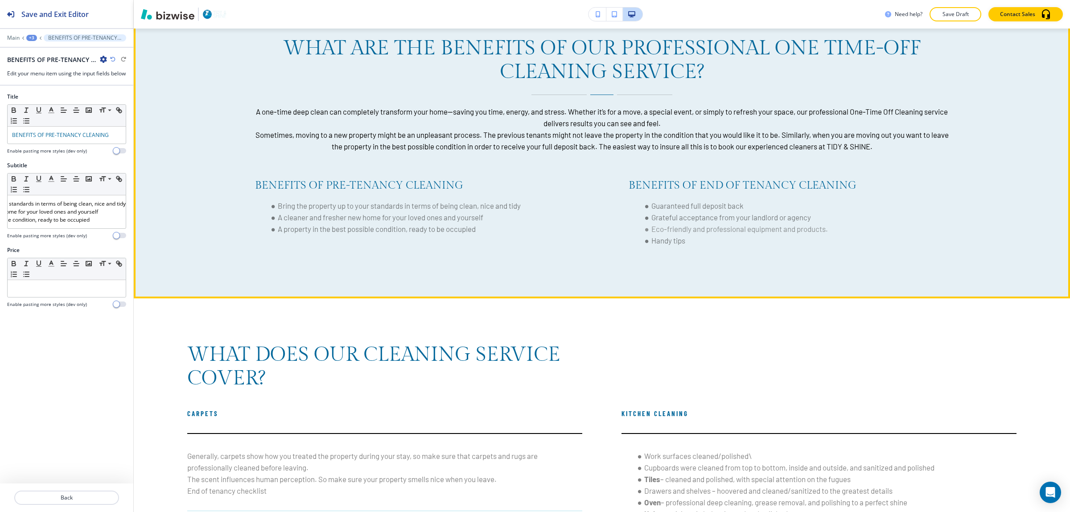
click at [266, 254] on div "BENEFITS OF PRE-TENANCY CLEANING Bring the property up to your standards in ter…" at bounding box center [389, 216] width 374 height 75
click at [159, 11] on button "Edit This Section" at bounding box center [169, 3] width 60 height 13
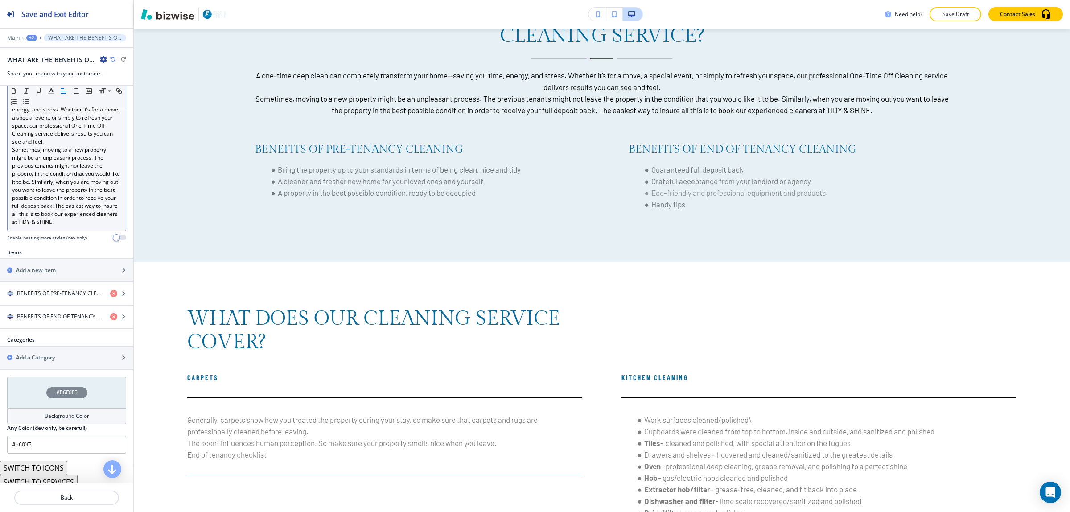
scroll to position [223, 0]
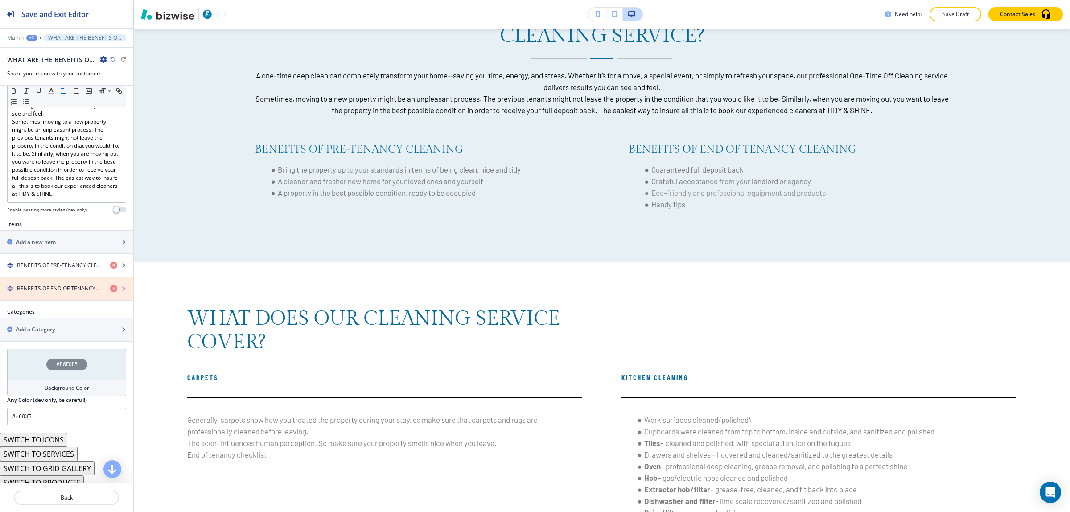
click at [110, 292] on icon "button" at bounding box center [113, 288] width 7 height 7
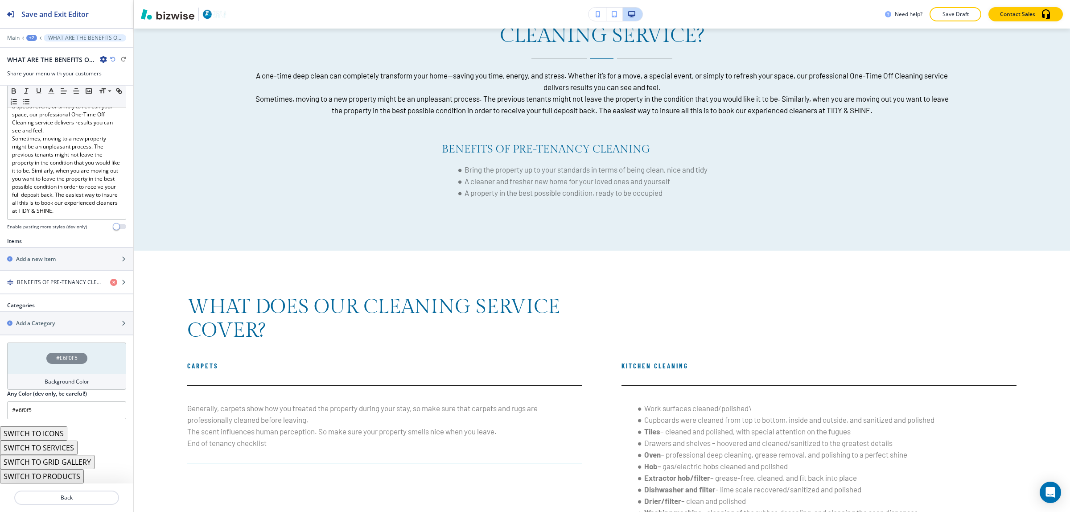
scroll to position [216, 0]
click at [62, 278] on h4 "BENEFITS OF PRE-TENANCY CLEANING" at bounding box center [60, 282] width 86 height 8
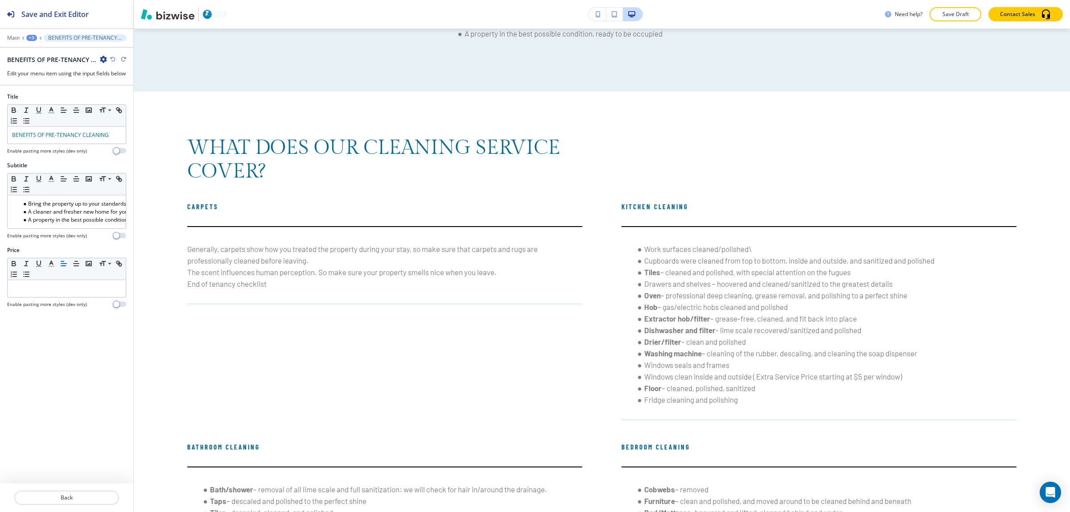
scroll to position [1585, 0]
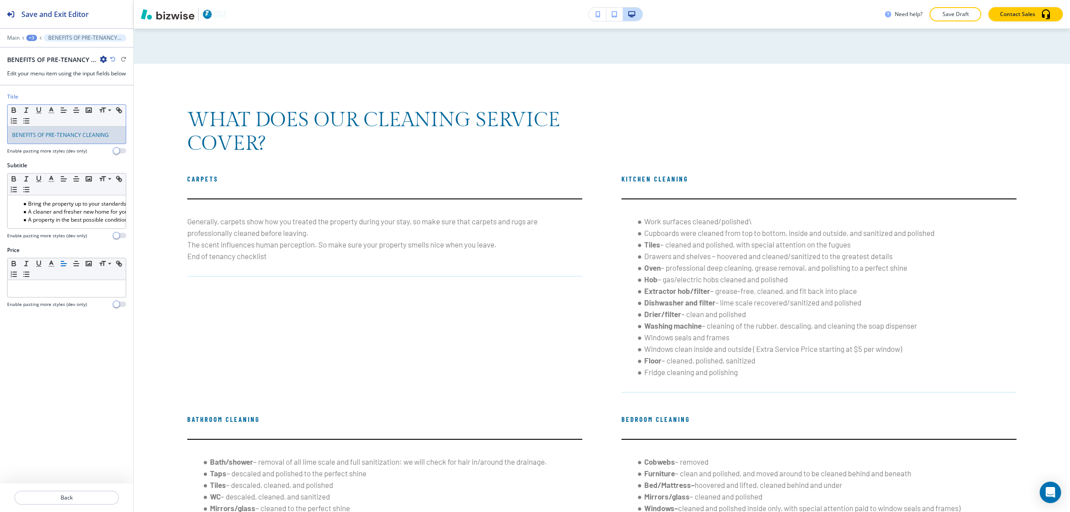
click at [67, 139] on span "BENEFITS OF PRE-TENANCY CLEANING" at bounding box center [60, 135] width 97 height 8
click at [74, 207] on span "Bring the property up to your standards in terms of being clean, nice and tidy" at bounding box center [123, 204] width 190 height 8
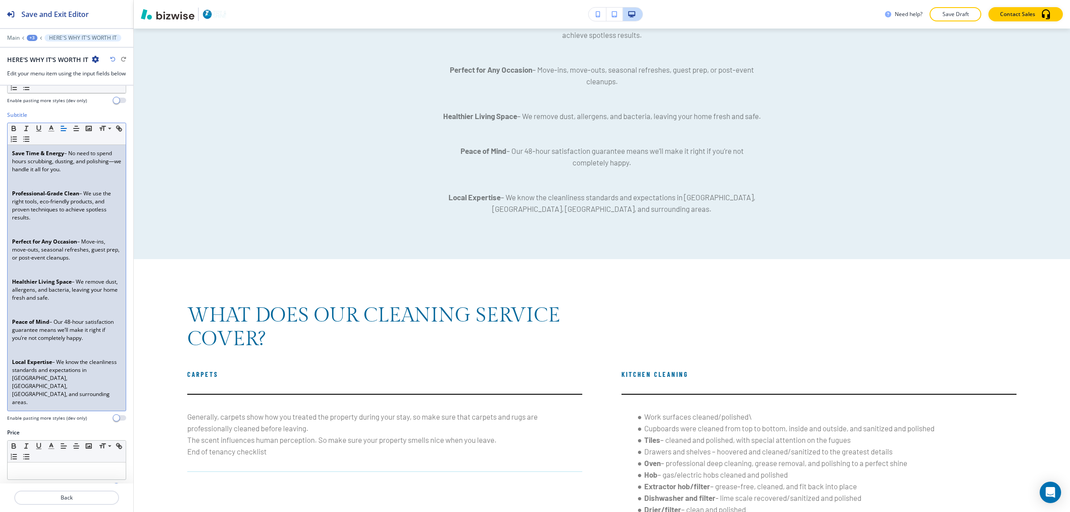
scroll to position [65, 0]
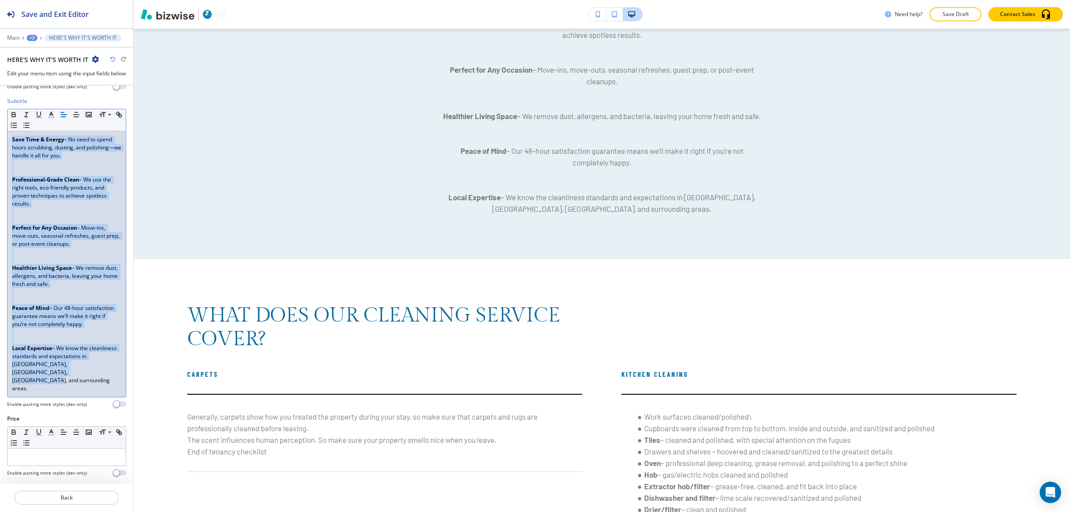
drag, startPoint x: 11, startPoint y: 214, endPoint x: 82, endPoint y: 389, distance: 188.0
click at [82, 389] on div "Save Time & Energy – No need to spend hours scrubbing, dusting, and polishing—w…" at bounding box center [67, 264] width 118 height 266
click at [30, 129] on icon "button" at bounding box center [26, 125] width 8 height 8
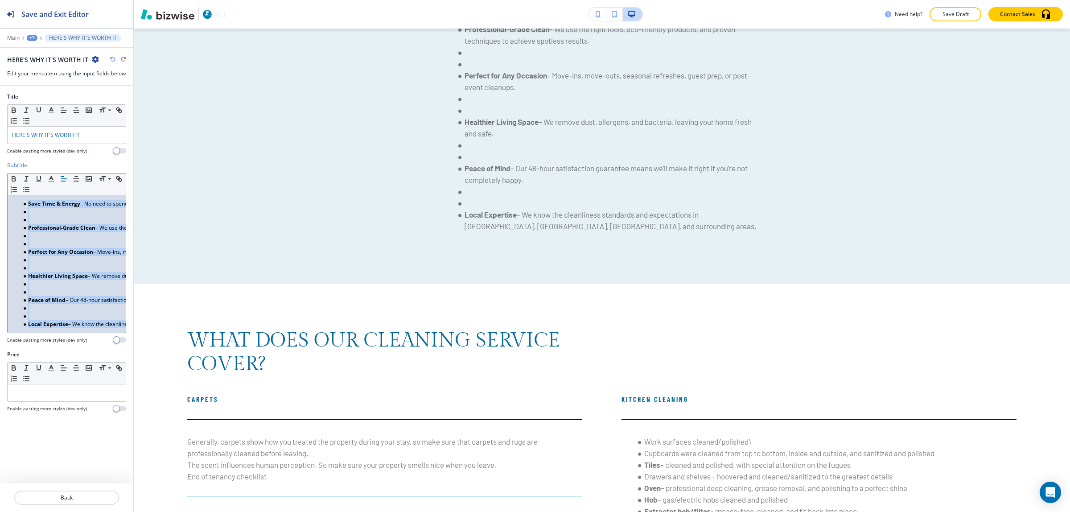
scroll to position [0, 0]
click at [37, 240] on li at bounding box center [70, 236] width 101 height 8
click at [40, 248] on li at bounding box center [70, 244] width 101 height 8
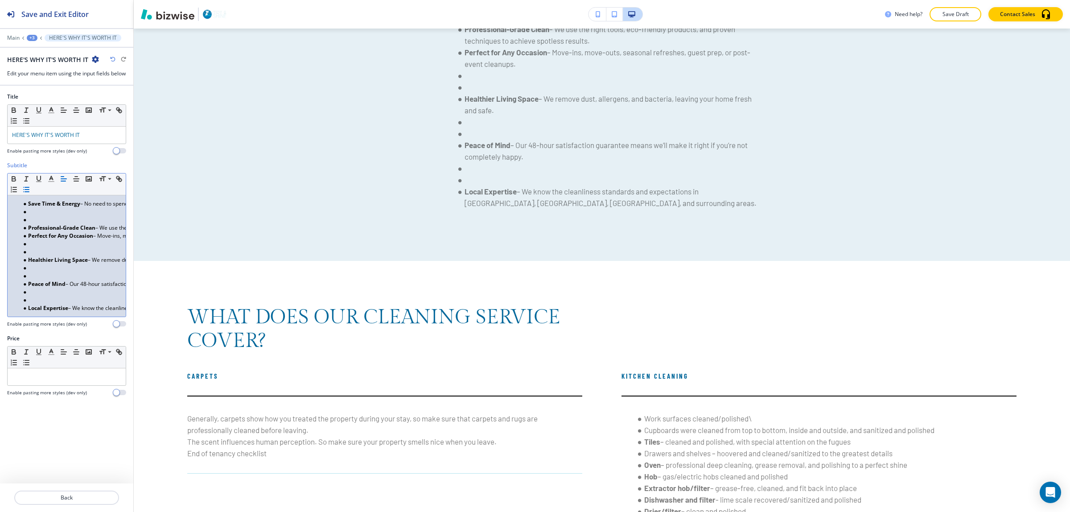
click at [40, 224] on li at bounding box center [70, 220] width 101 height 8
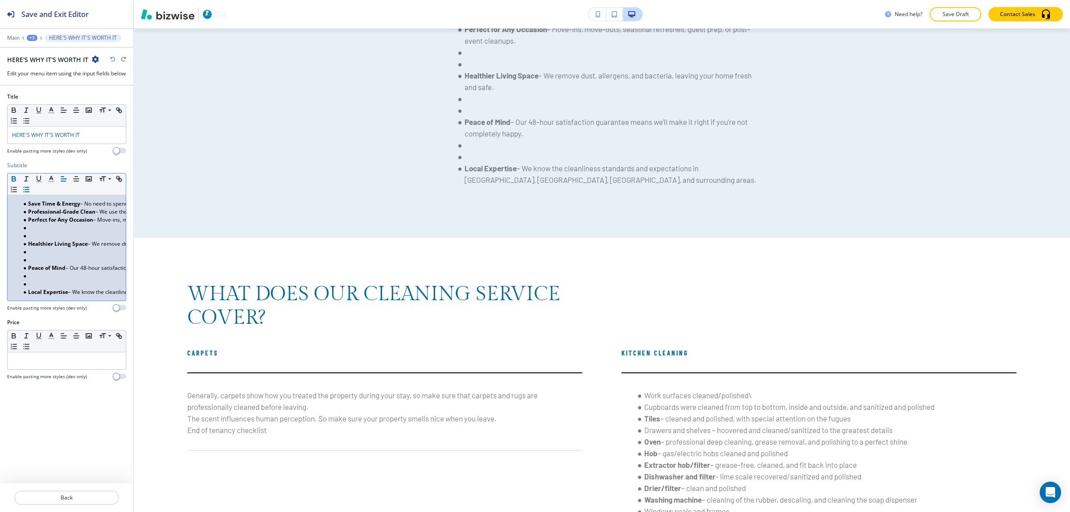
click at [41, 240] on li at bounding box center [70, 236] width 101 height 8
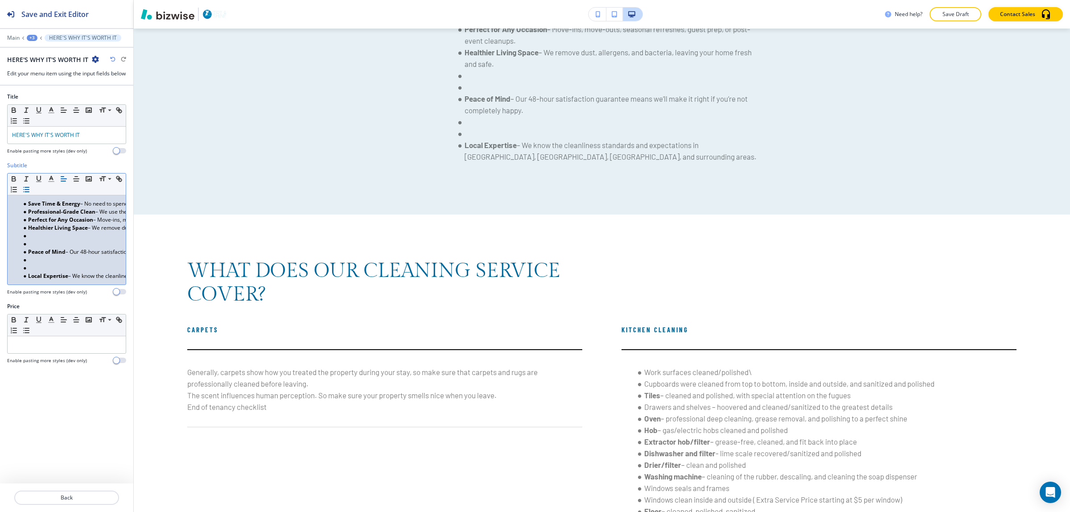
click at [41, 248] on li at bounding box center [70, 244] width 101 height 8
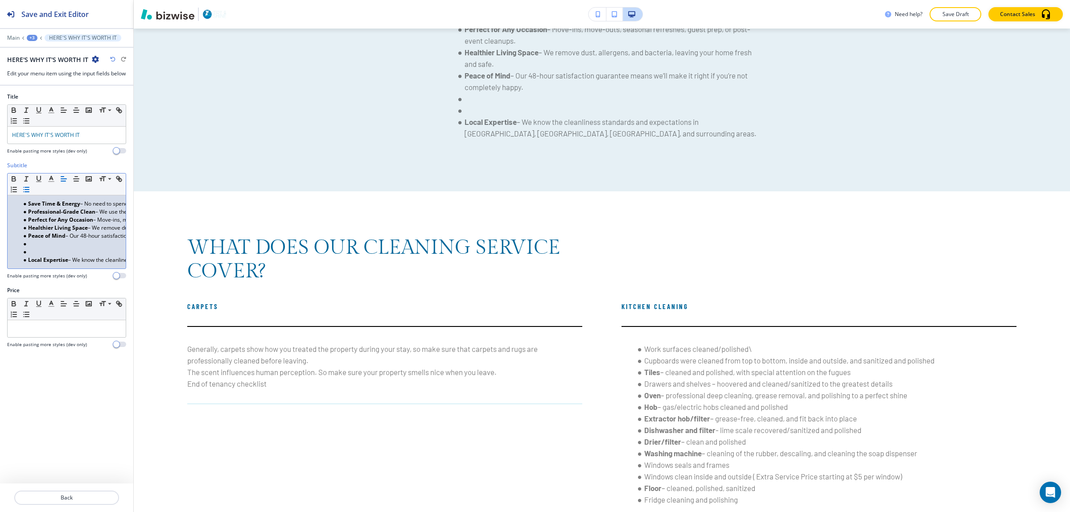
click at [39, 256] on li at bounding box center [70, 252] width 101 height 8
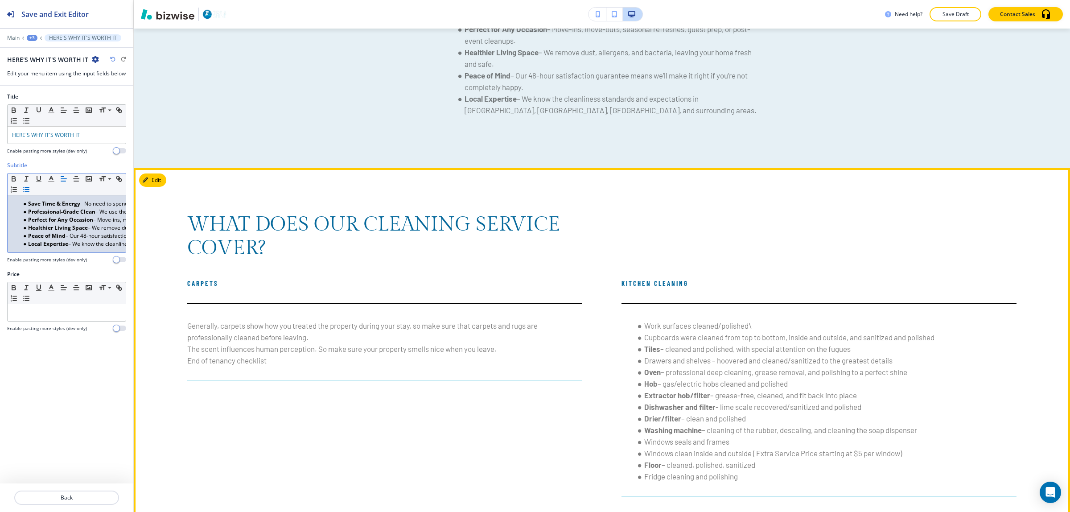
click at [403, 355] on div "Carpets Generally, carpets show how you treated the property during your stay, …" at bounding box center [365, 387] width 434 height 219
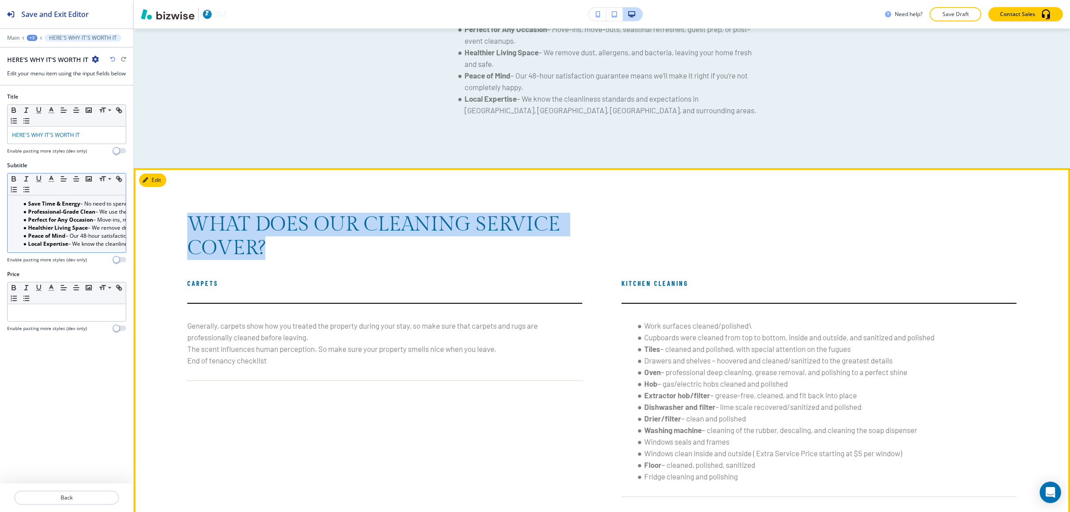
drag, startPoint x: 271, startPoint y: 317, endPoint x: 188, endPoint y: 295, distance: 86.2
click at [188, 260] on p "WHAT DOES OUR CLEANING SERVICE COVER?" at bounding box center [385, 236] width 397 height 47
copy span "WHAT DOES OUR CLEANING SERVICE COVER?"
